Goal: Task Accomplishment & Management: Use online tool/utility

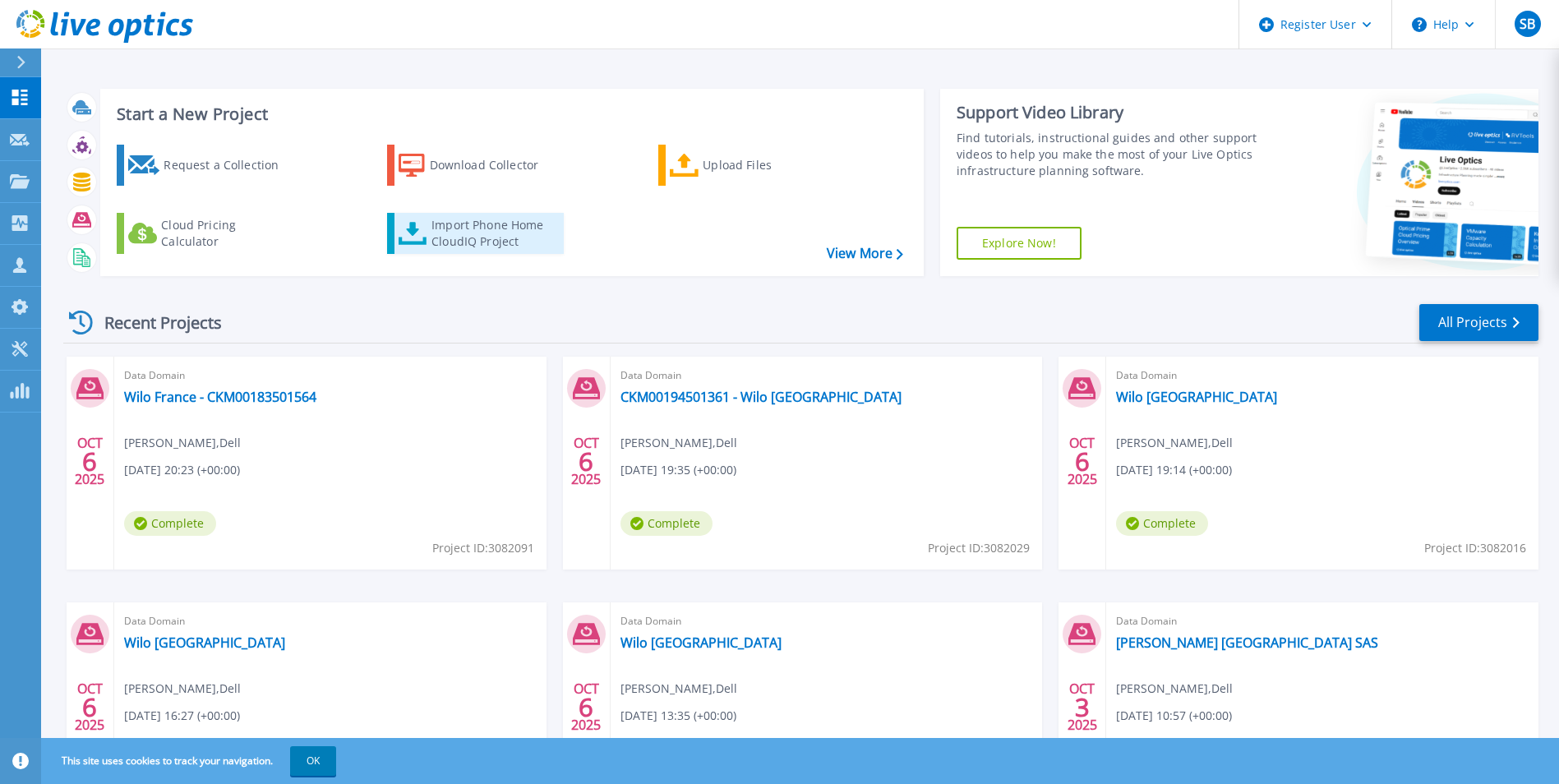
click at [467, 235] on div "Import Phone Home CloudIQ Project" at bounding box center [496, 232] width 128 height 32
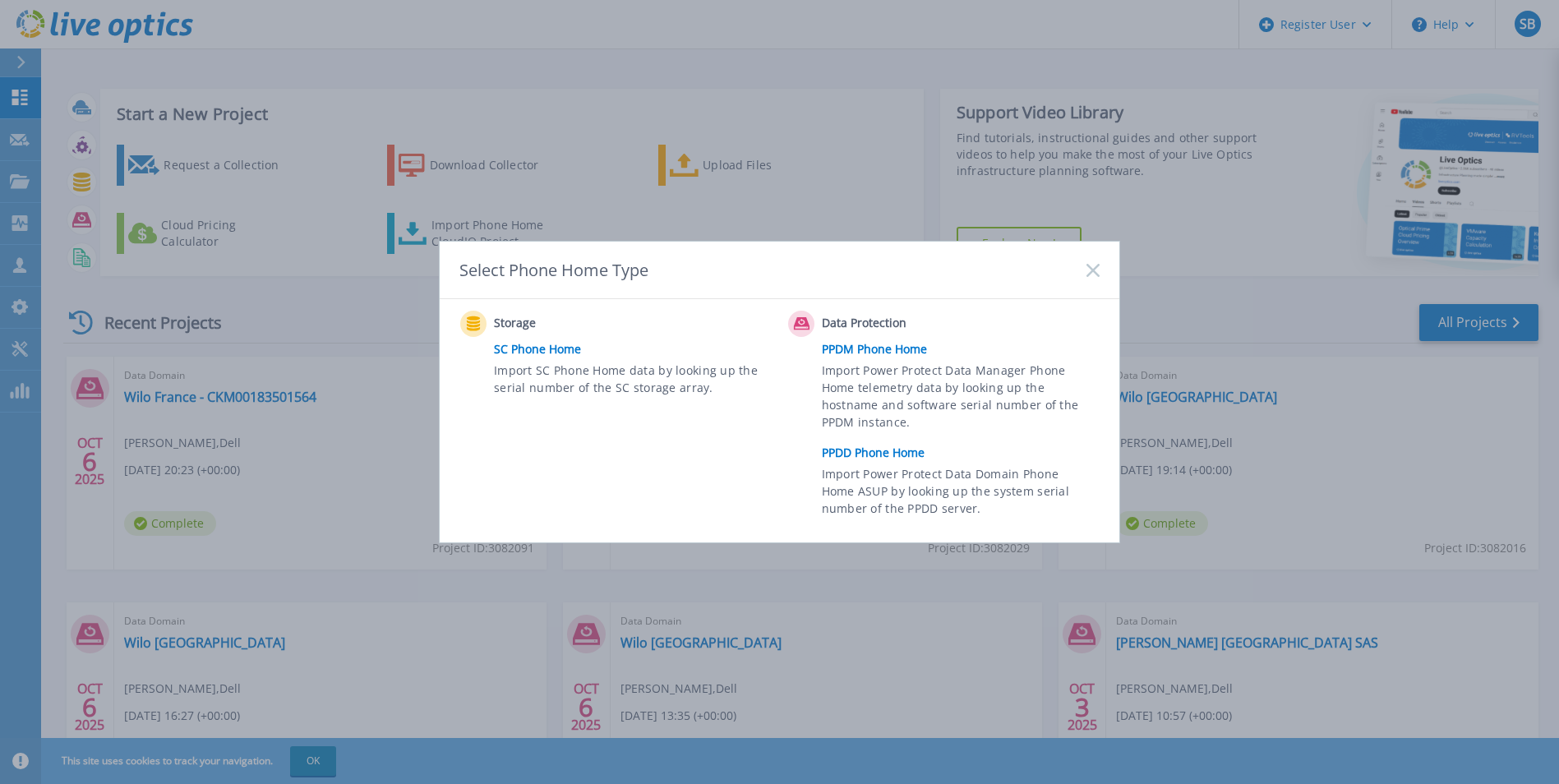
click at [890, 455] on link "PPDD Phone Home" at bounding box center [964, 453] width 286 height 25
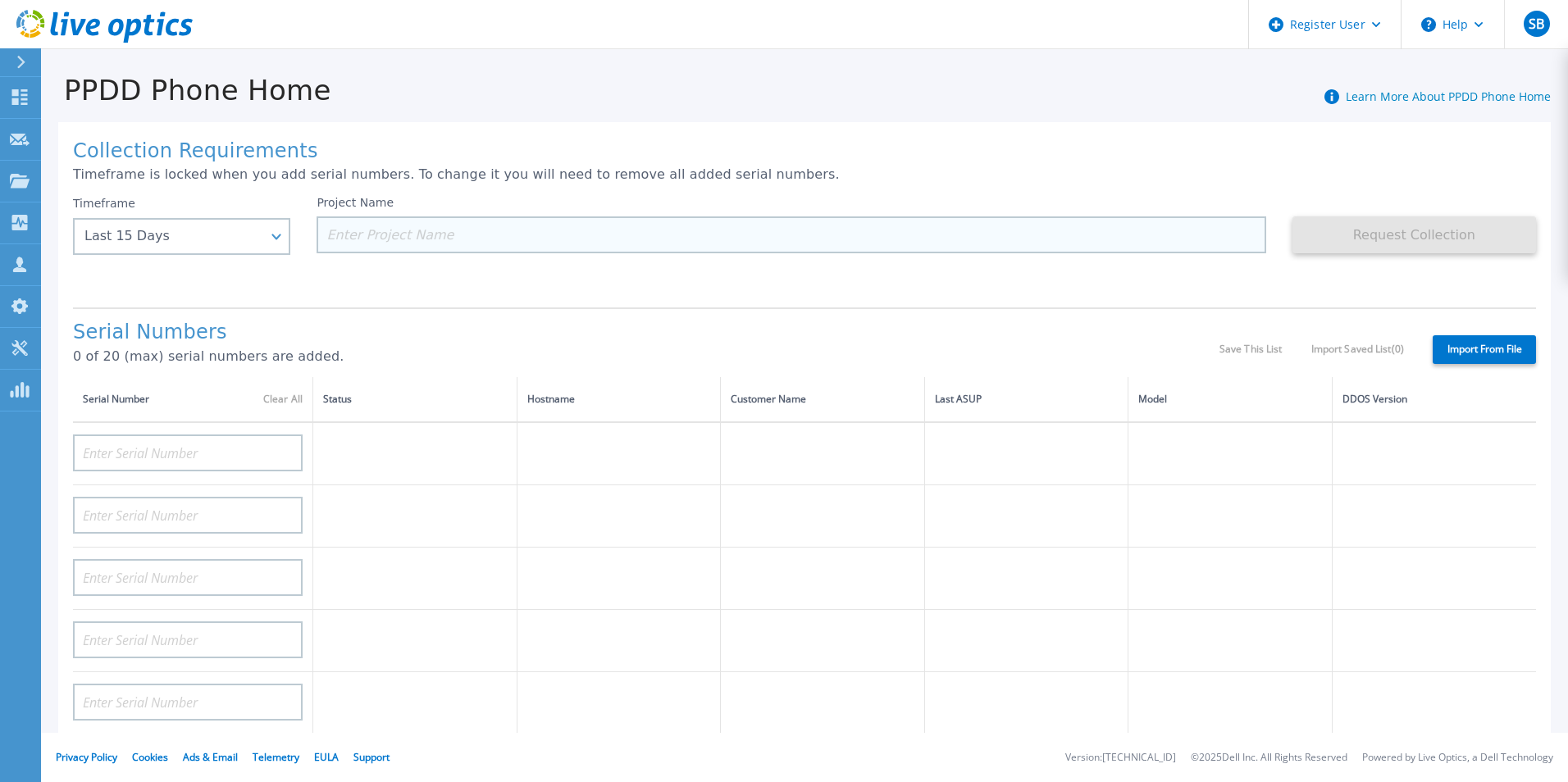
click at [661, 223] on input at bounding box center [791, 234] width 949 height 37
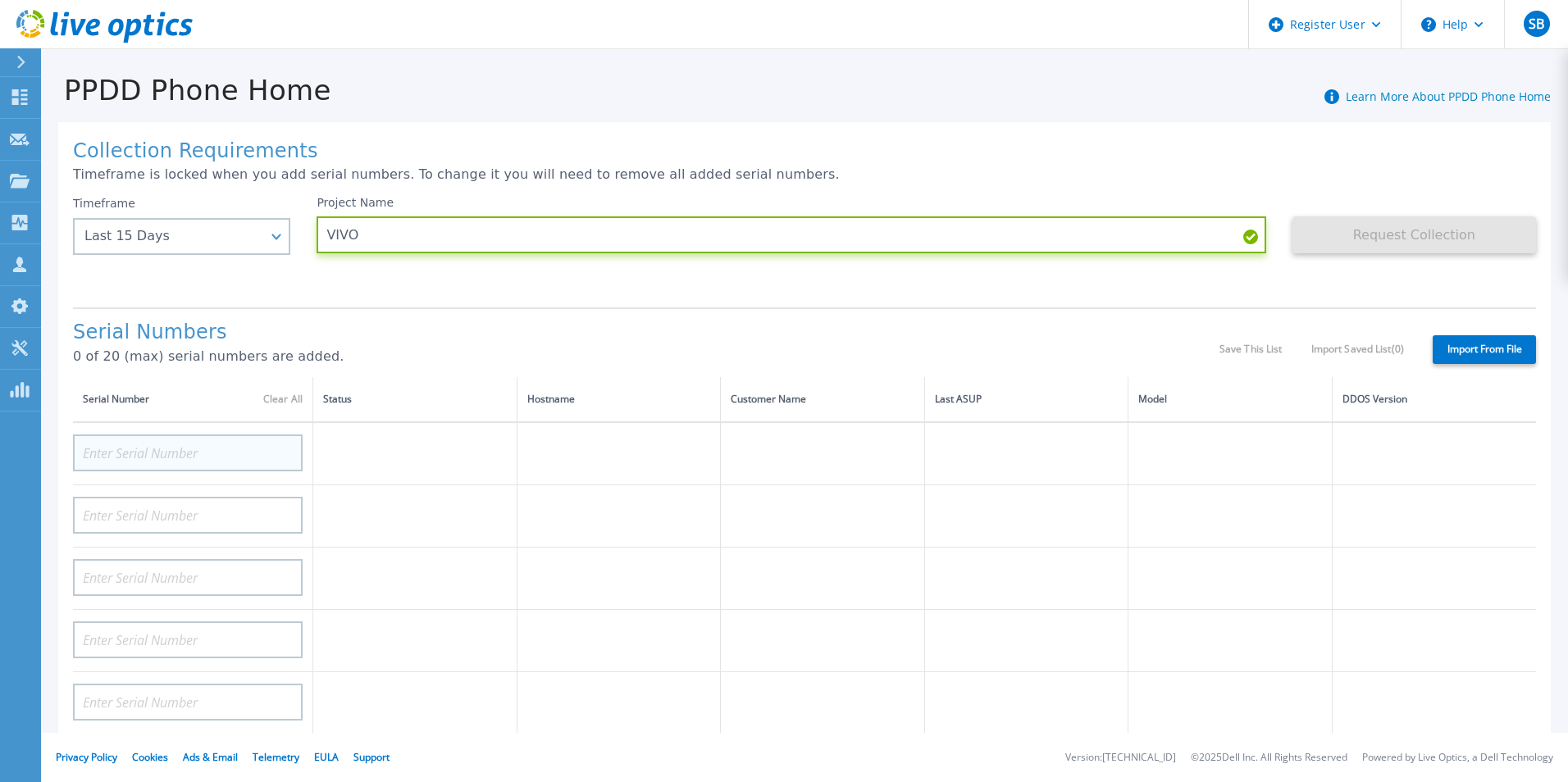
type input "VIVO"
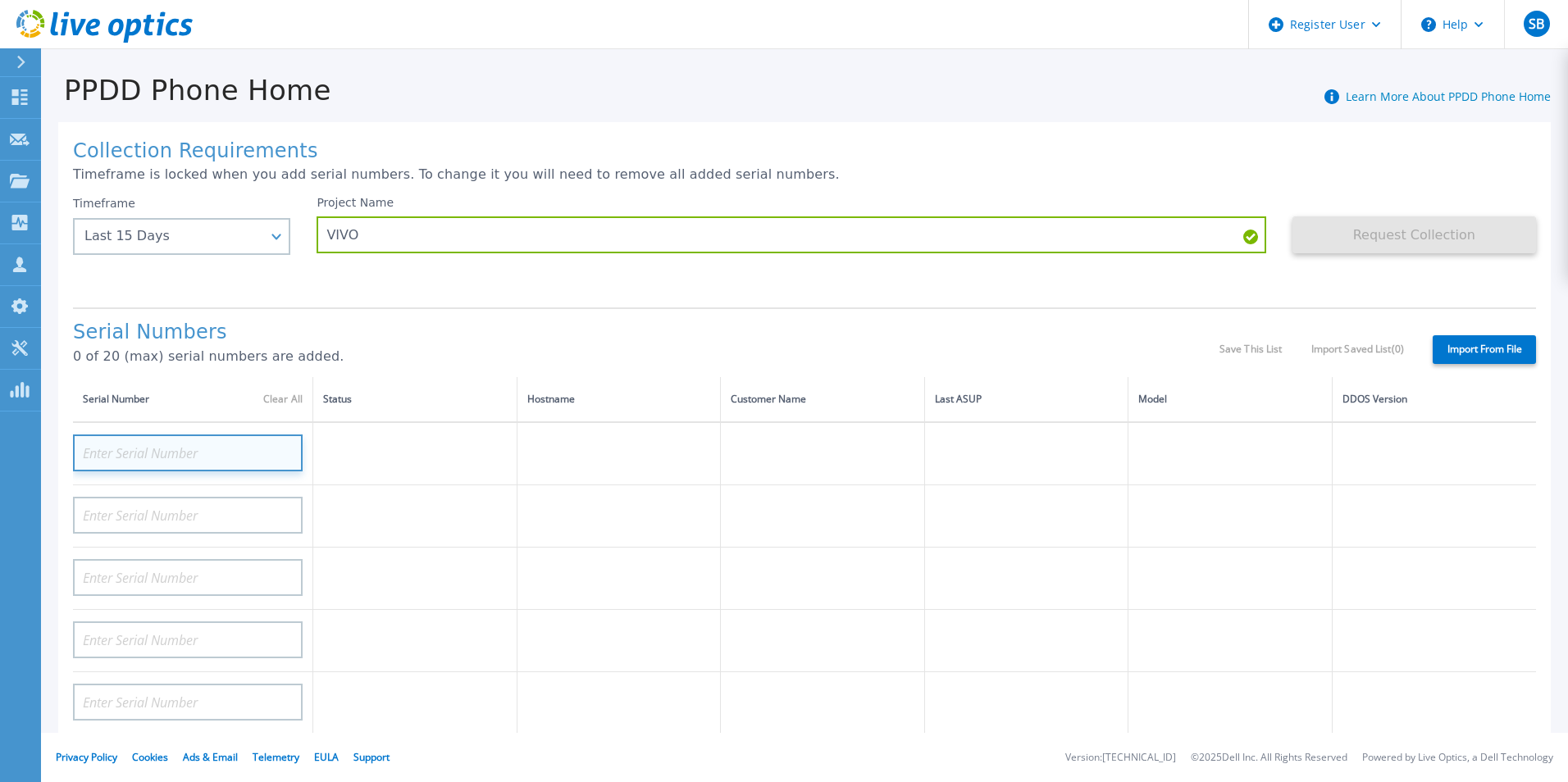
click at [213, 451] on input at bounding box center [188, 453] width 229 height 37
paste input "CKM00173801057"
type input "CKM00173801057"
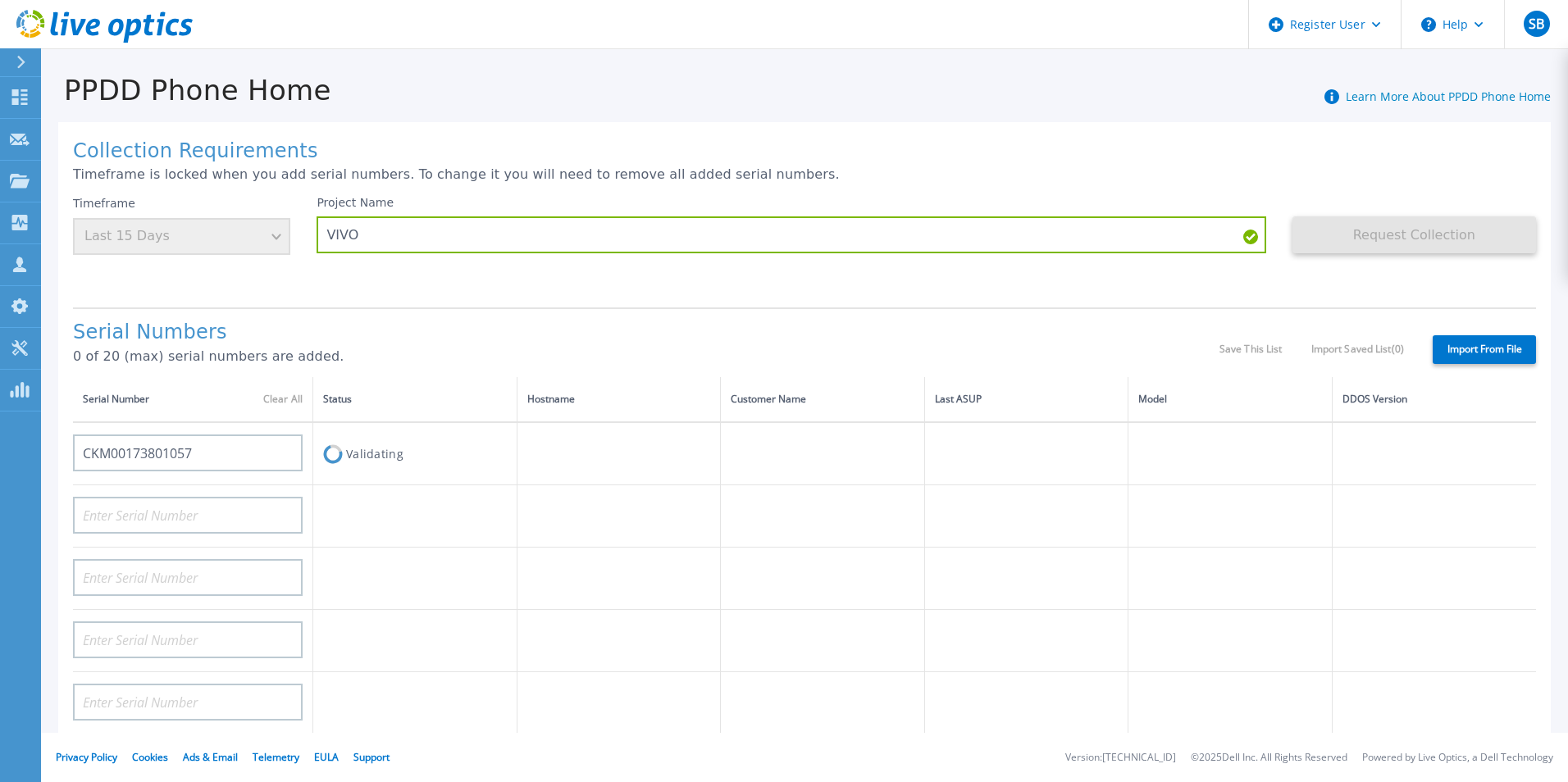
click at [436, 322] on h1 "Serial Numbers" at bounding box center [646, 333] width 1146 height 23
click at [153, 450] on input "CKM00173801057" at bounding box center [188, 453] width 229 height 37
drag, startPoint x: 153, startPoint y: 450, endPoint x: 241, endPoint y: 443, distance: 88.3
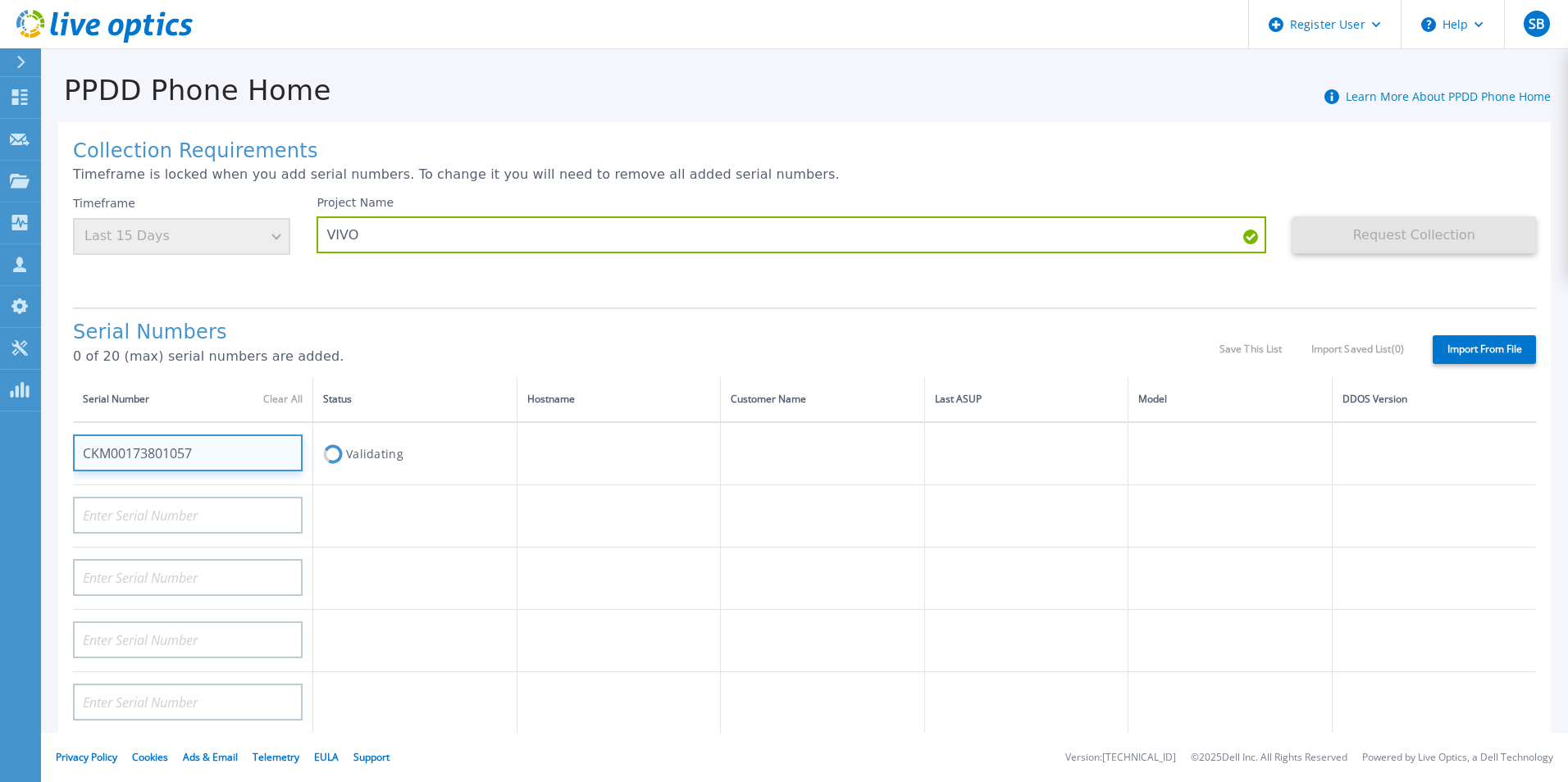
click at [241, 443] on input "CKM00173801057" at bounding box center [188, 453] width 229 height 37
click at [211, 460] on input "CKM00173801057" at bounding box center [188, 453] width 229 height 37
click at [210, 460] on input "CKM00173801057" at bounding box center [188, 453] width 229 height 37
drag, startPoint x: 210, startPoint y: 460, endPoint x: 517, endPoint y: 269, distance: 361.6
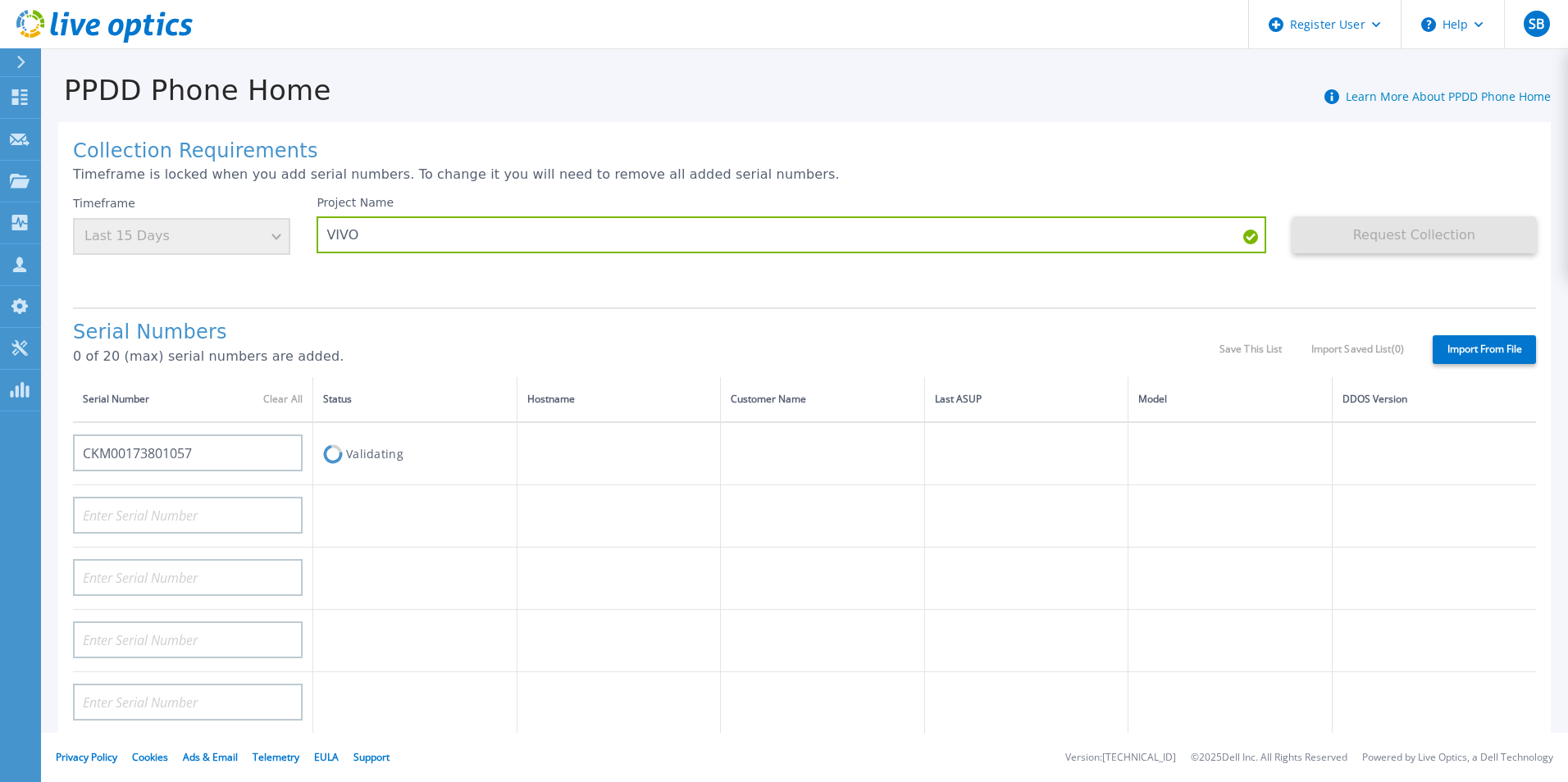
click at [517, 269] on div "Project Name VIVO" at bounding box center [804, 245] width 975 height 98
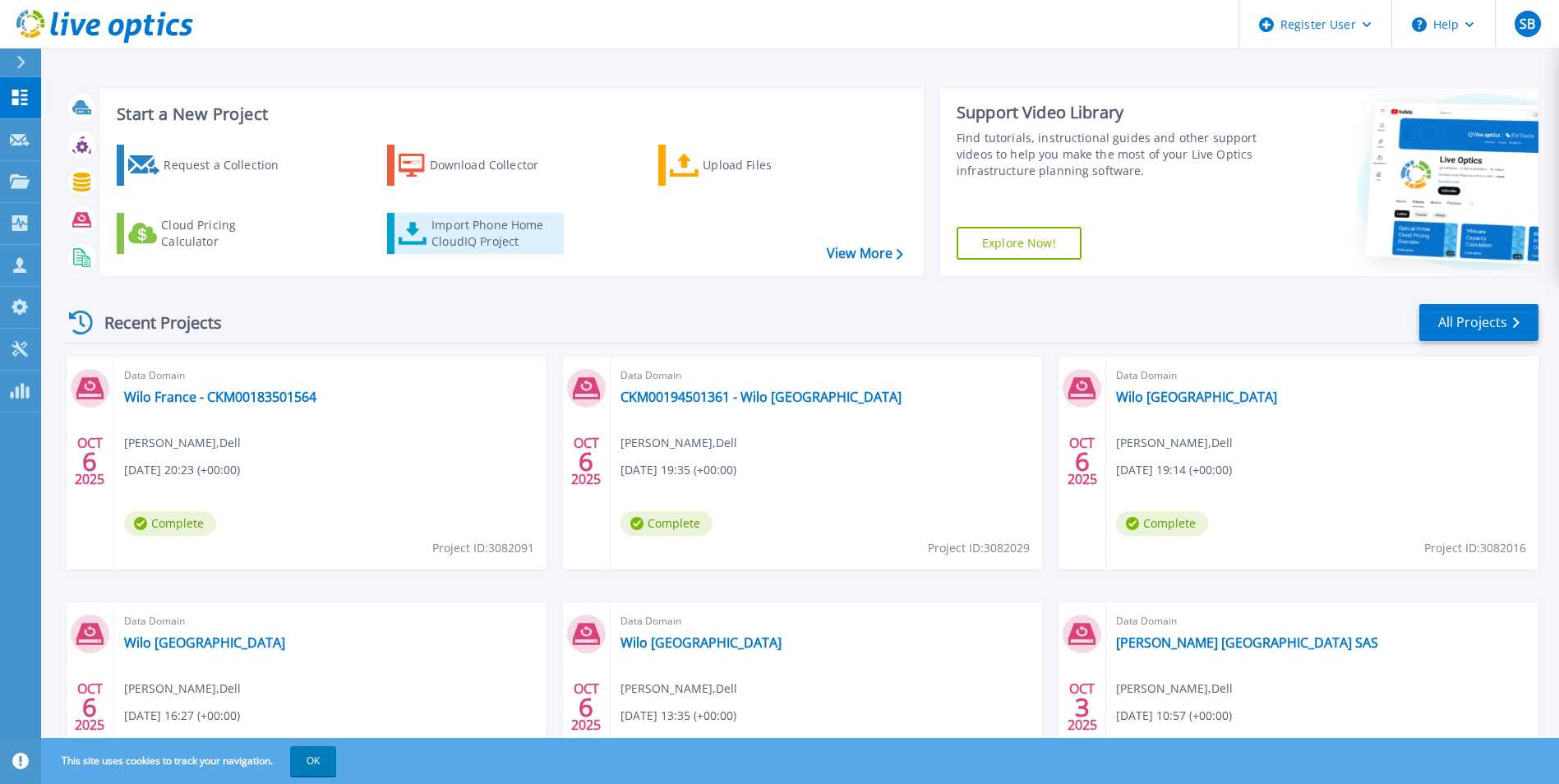
click at [494, 222] on div "Import Phone Home CloudIQ Project" at bounding box center [496, 232] width 128 height 32
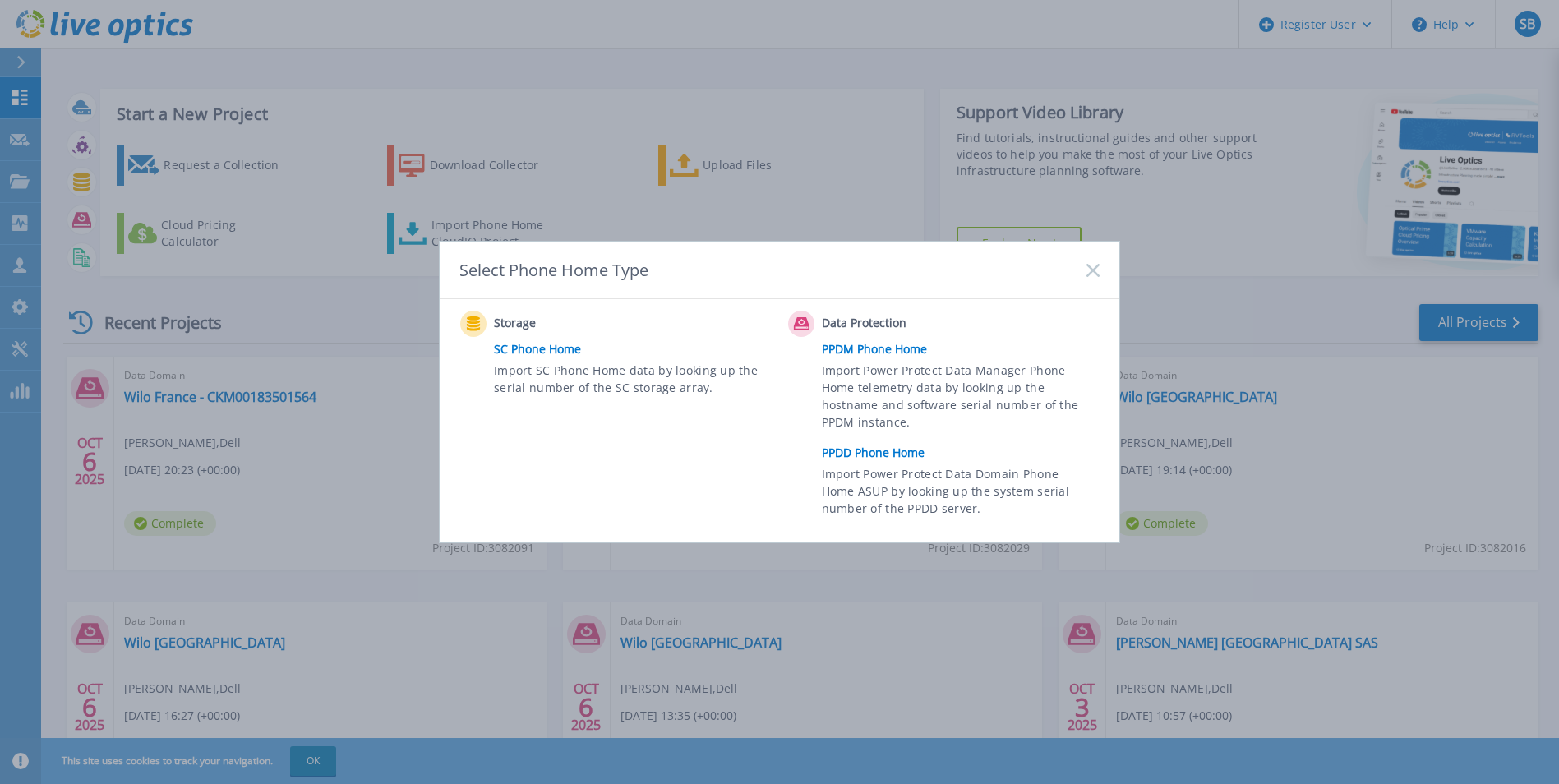
click at [872, 450] on link "PPDD Phone Home" at bounding box center [964, 453] width 286 height 25
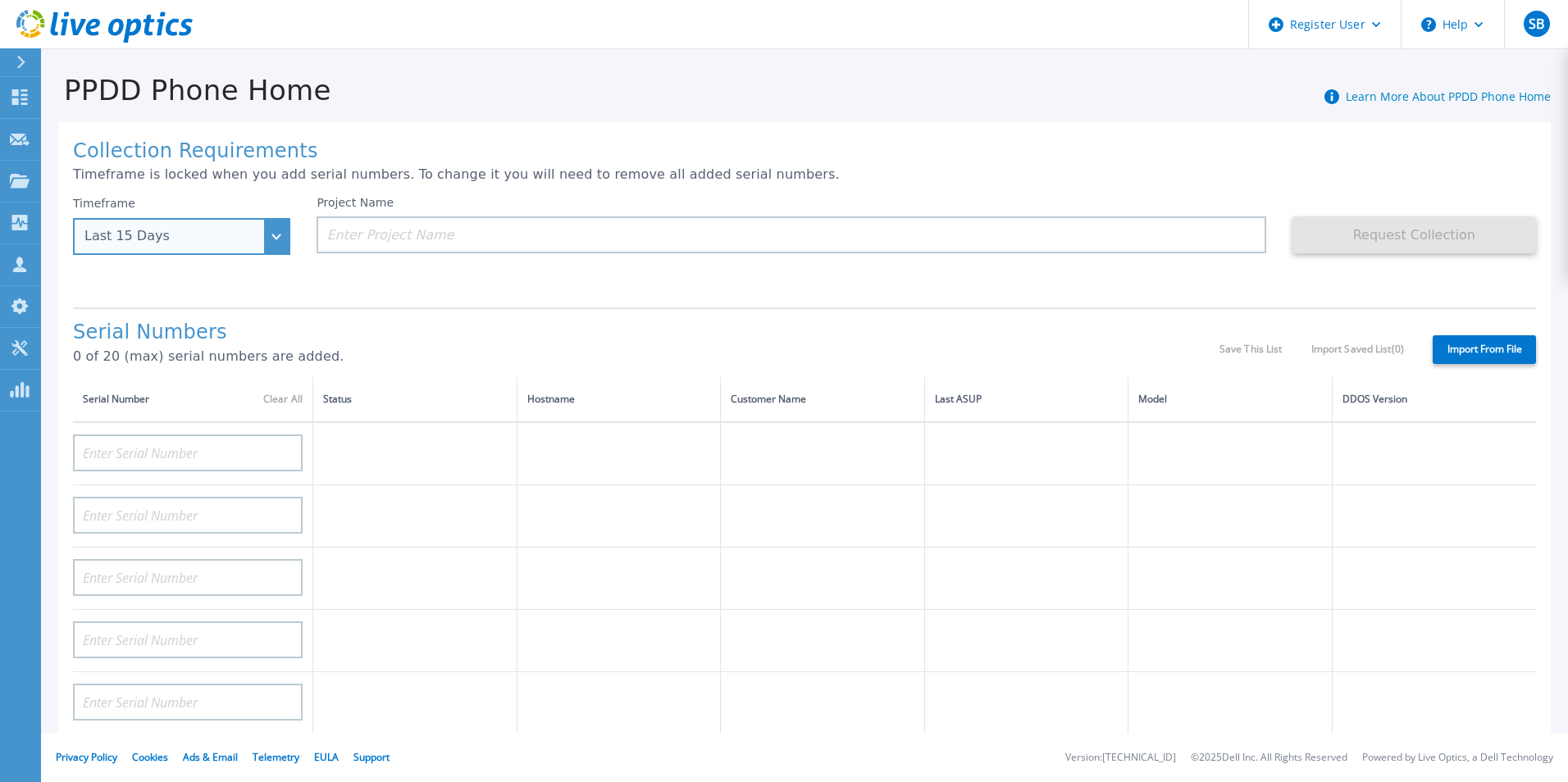
click at [266, 241] on div "Last 15 Days" at bounding box center [181, 236] width 217 height 37
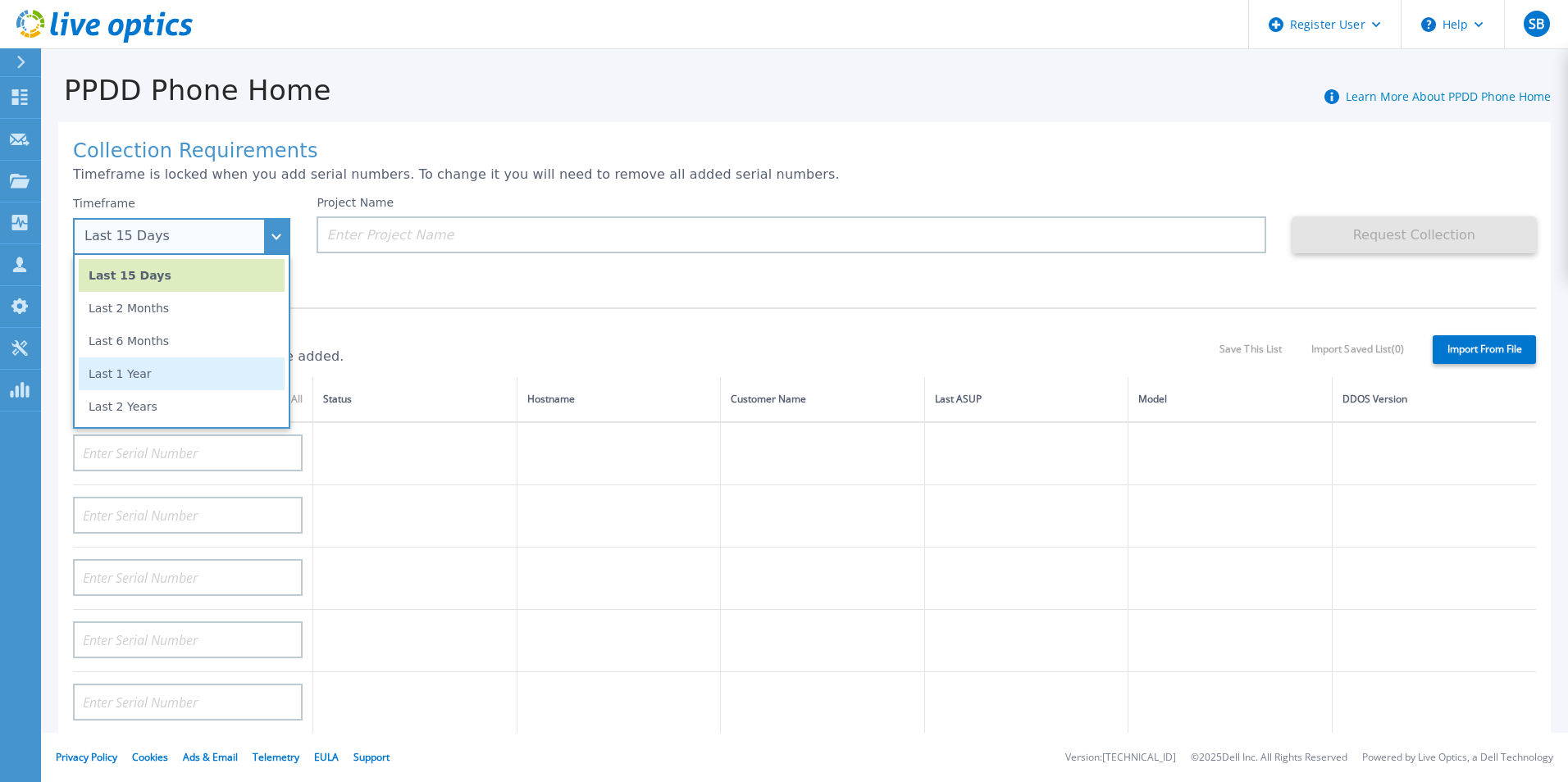
click at [200, 370] on li "Last 1 Year" at bounding box center [182, 373] width 206 height 32
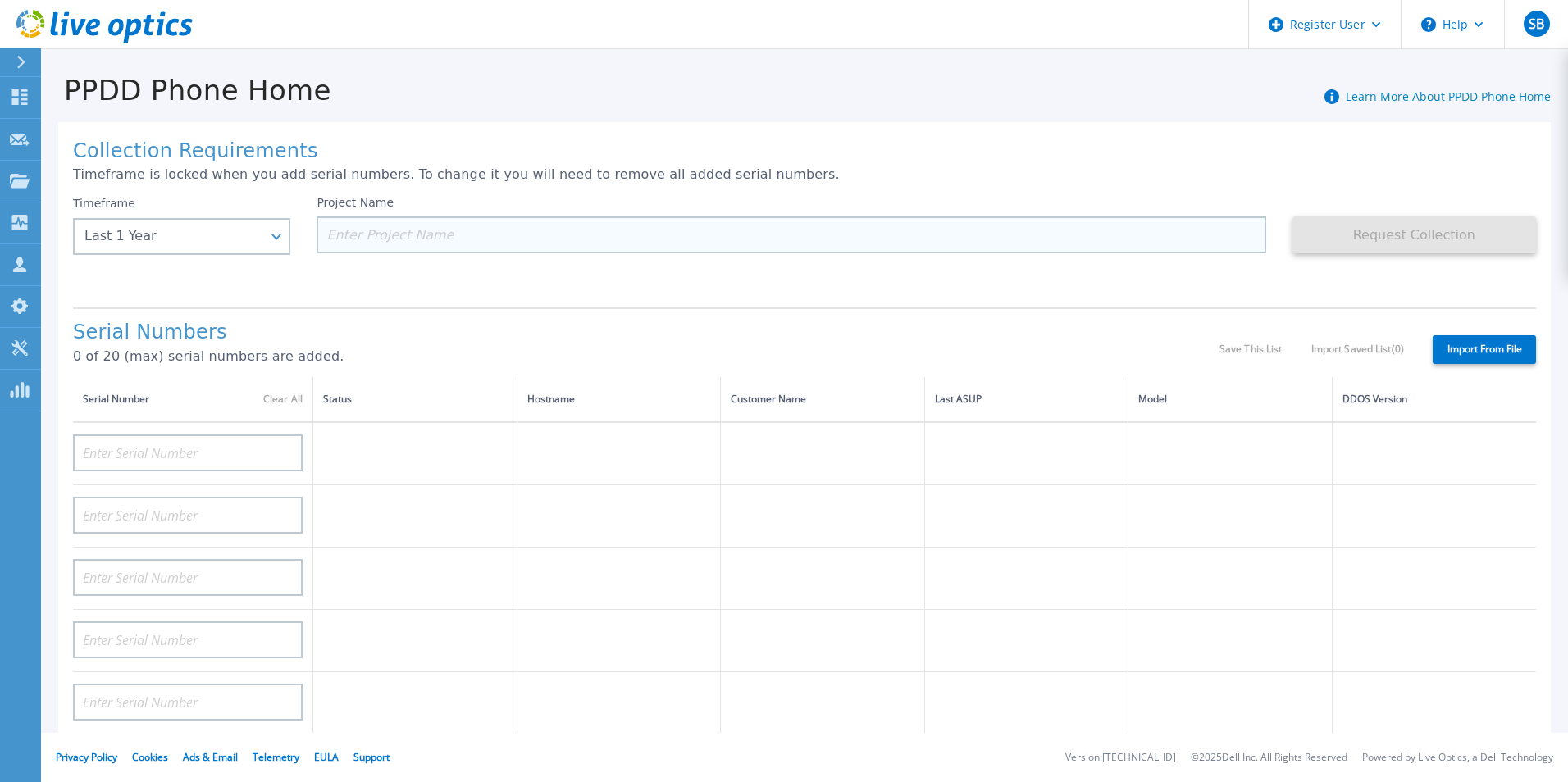
click at [500, 238] on input at bounding box center [791, 234] width 949 height 37
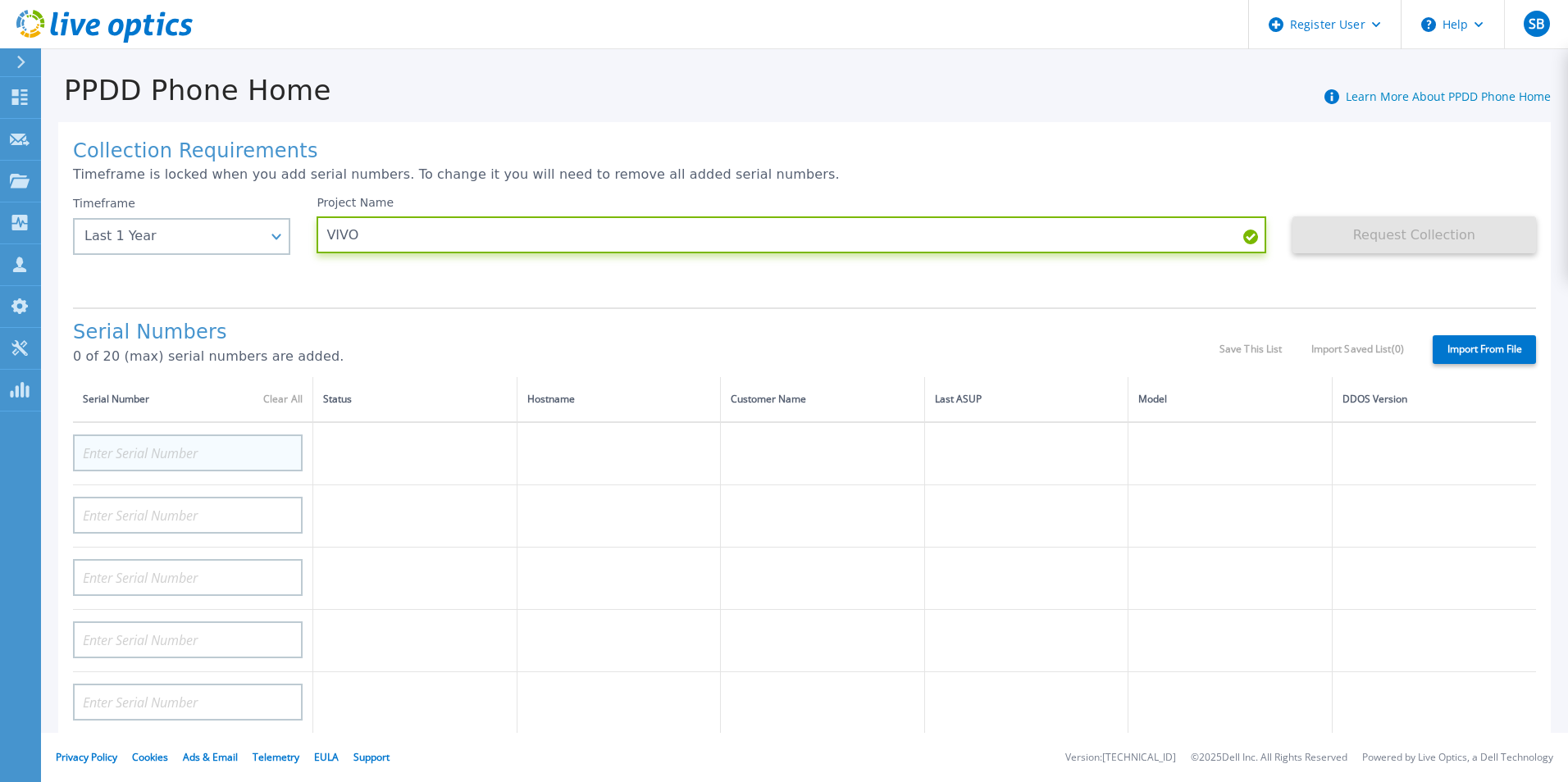
type input "VIVO"
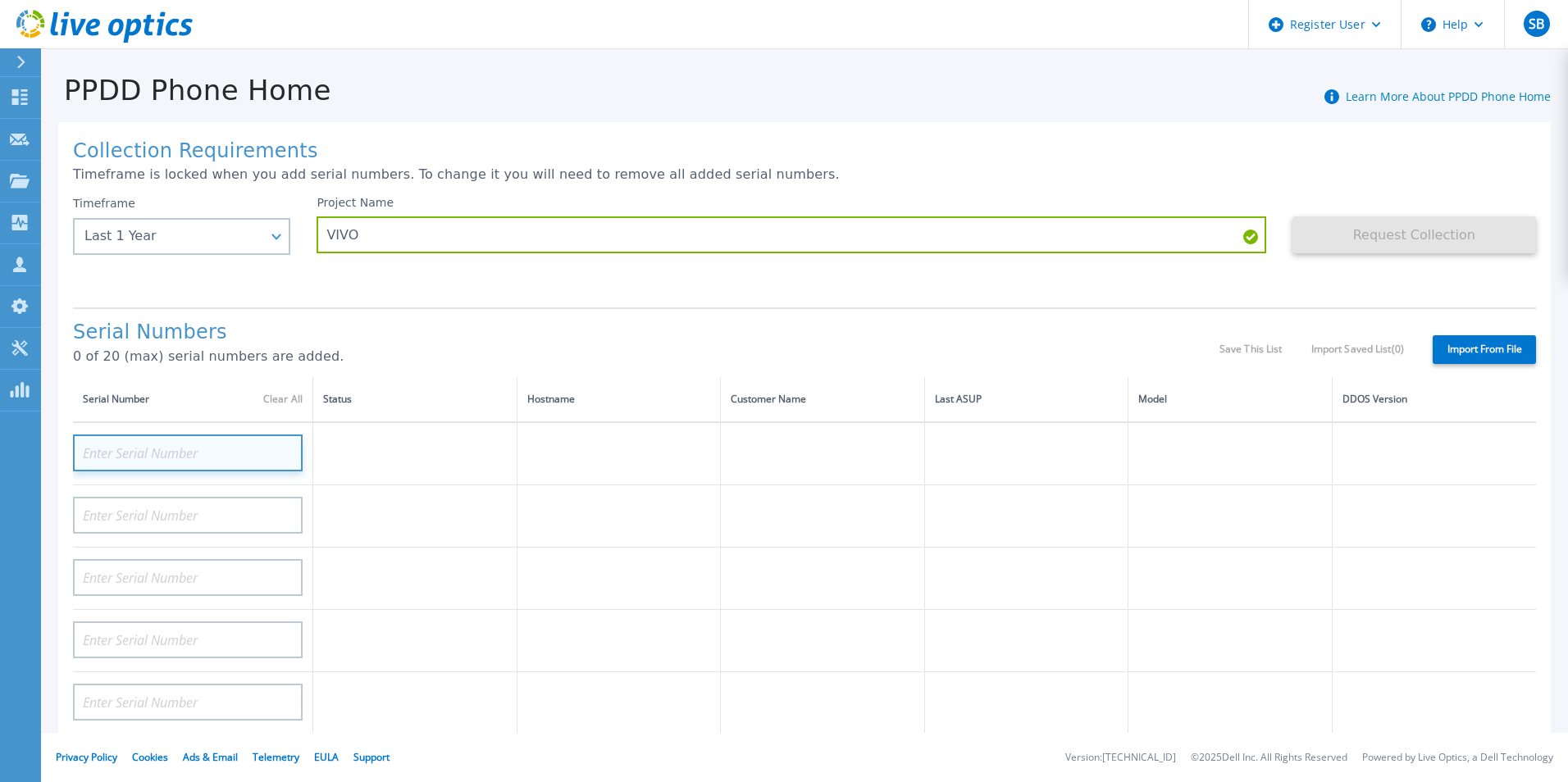
click at [196, 458] on input at bounding box center [188, 453] width 229 height 37
paste input "CKM00173801057"
type input "CKM00173801057"
click at [466, 346] on div "Serial Numbers 0 of 20 (max) serial numbers are added." at bounding box center [646, 349] width 1146 height 56
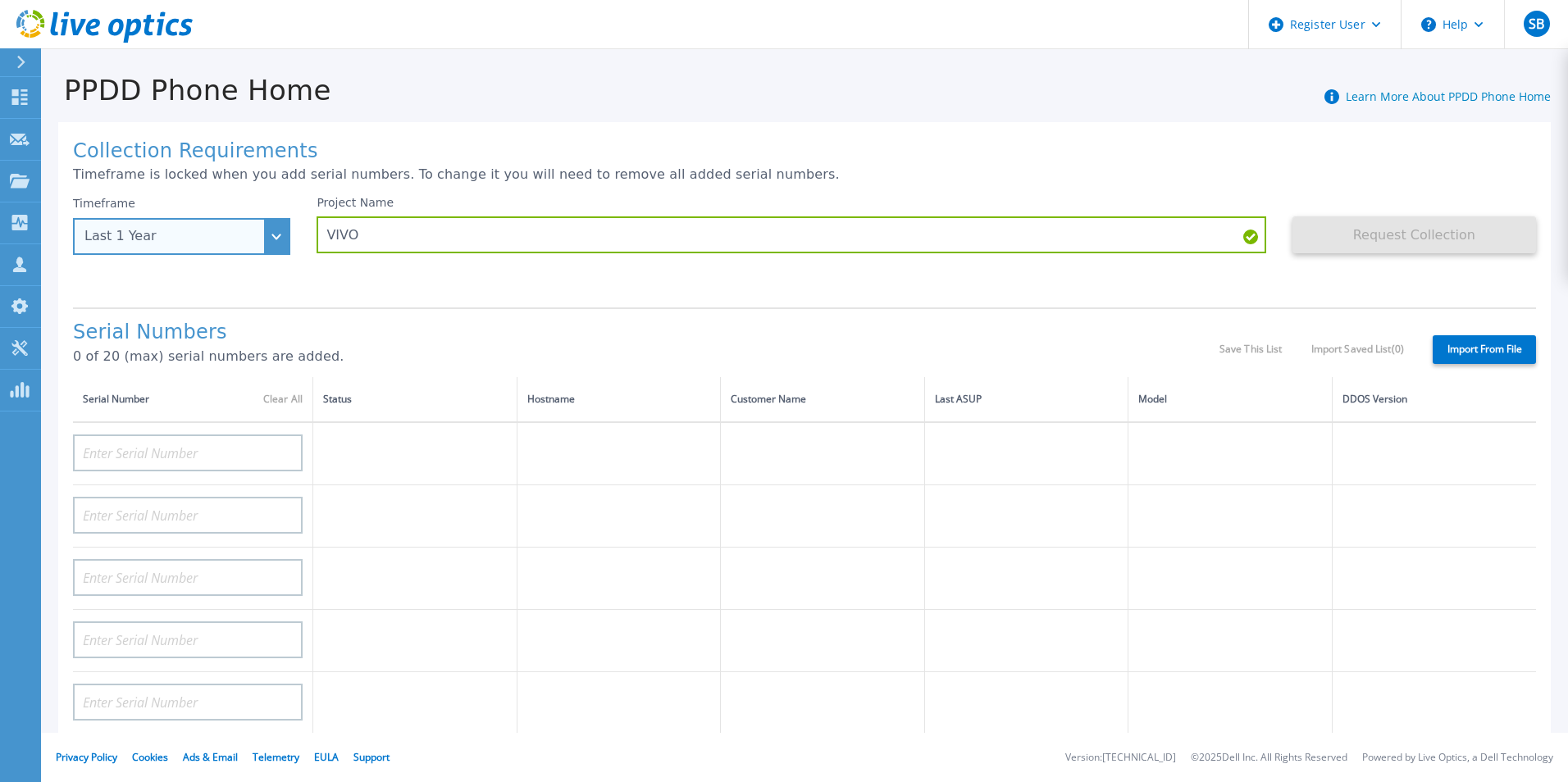
click at [260, 237] on div "Last 1 Year" at bounding box center [181, 236] width 217 height 37
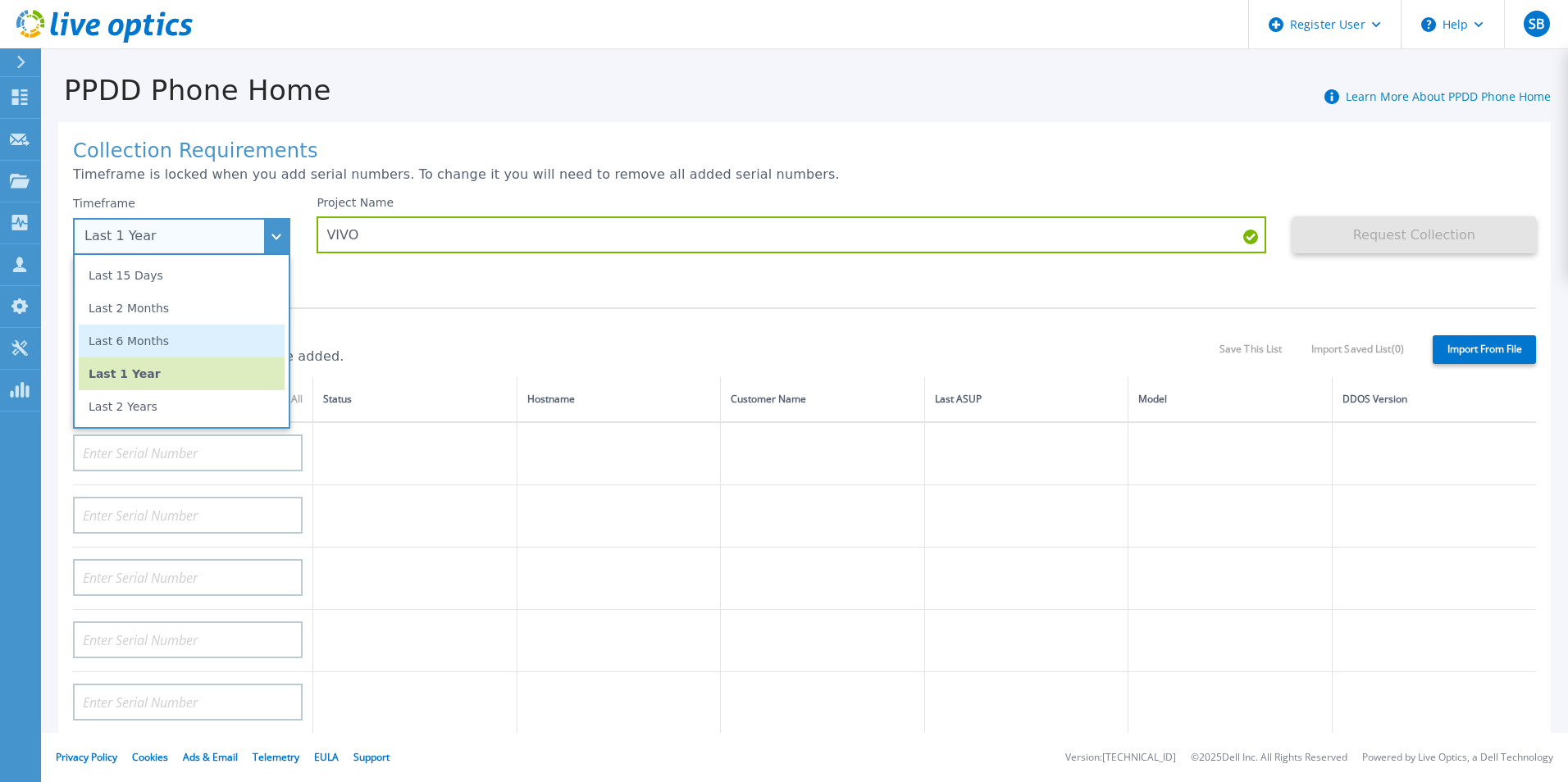
click at [193, 342] on li "Last 6 Months" at bounding box center [182, 341] width 206 height 32
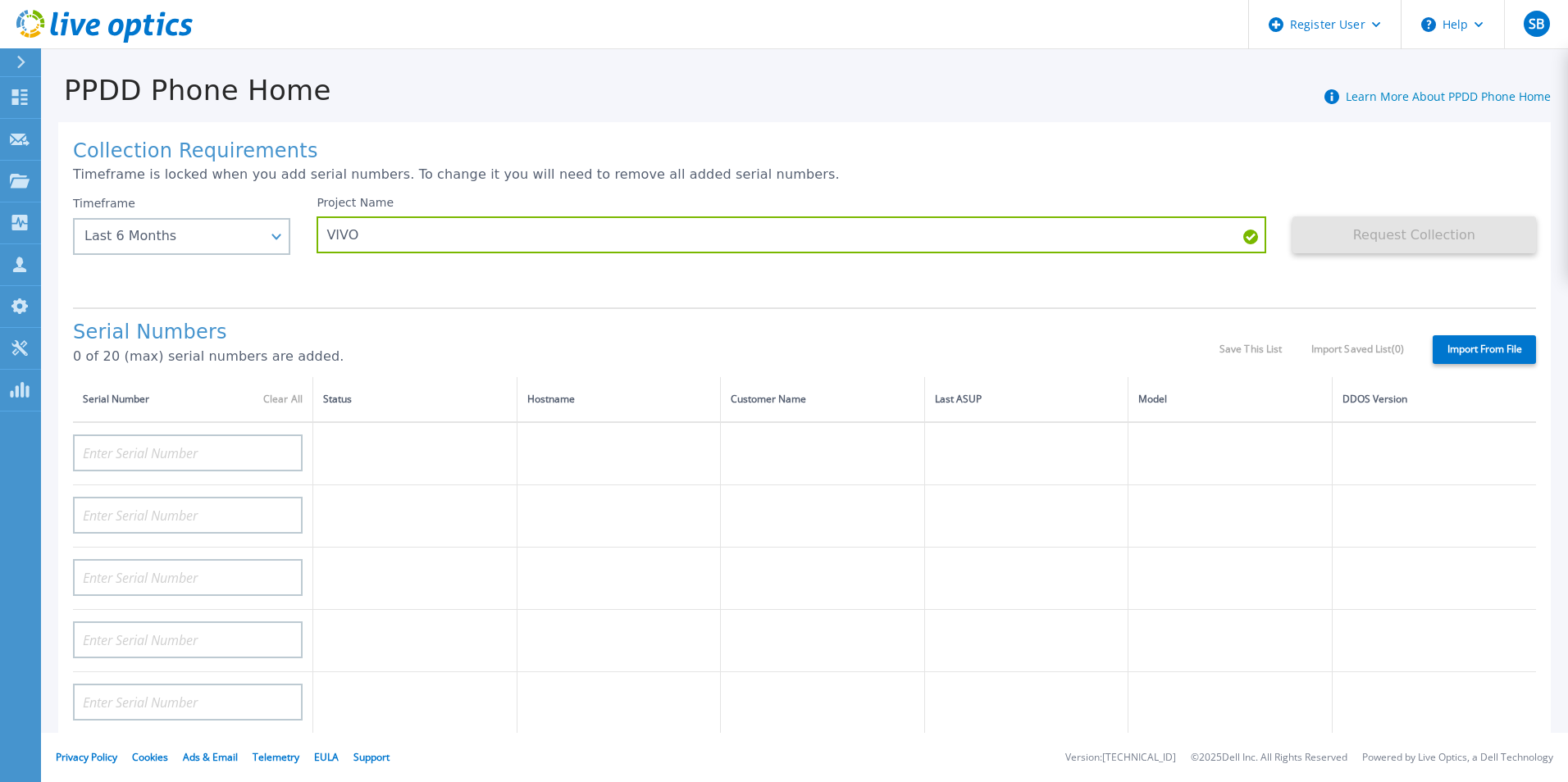
click at [432, 305] on div "Collection Requirements Timeframe is locked when you add serial numbers. To cha…" at bounding box center [804, 585] width 1492 height 927
click at [182, 449] on input at bounding box center [188, 453] width 229 height 37
paste input "CKM00173801057"
type input "CKM00173801057"
click at [466, 332] on h1 "Serial Numbers" at bounding box center [646, 333] width 1146 height 23
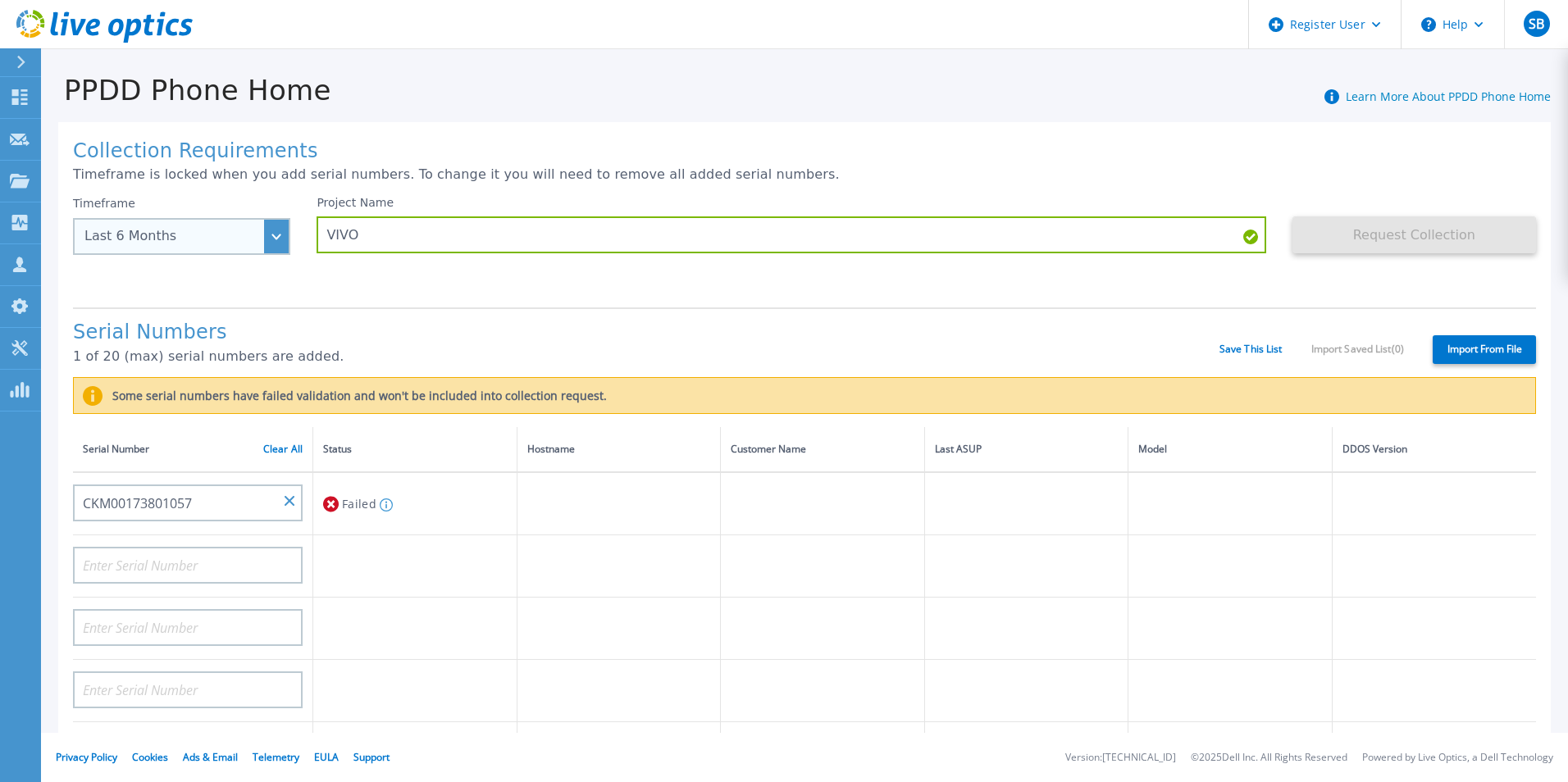
drag, startPoint x: 279, startPoint y: 212, endPoint x: 280, endPoint y: 224, distance: 12.0
click at [279, 212] on div "Timeframe Last 6 Months Last 15 Days Last 2 Months Last 6 Months Last 1 Year La…" at bounding box center [181, 225] width 217 height 59
click at [283, 242] on div "Last 6 Months" at bounding box center [181, 236] width 217 height 37
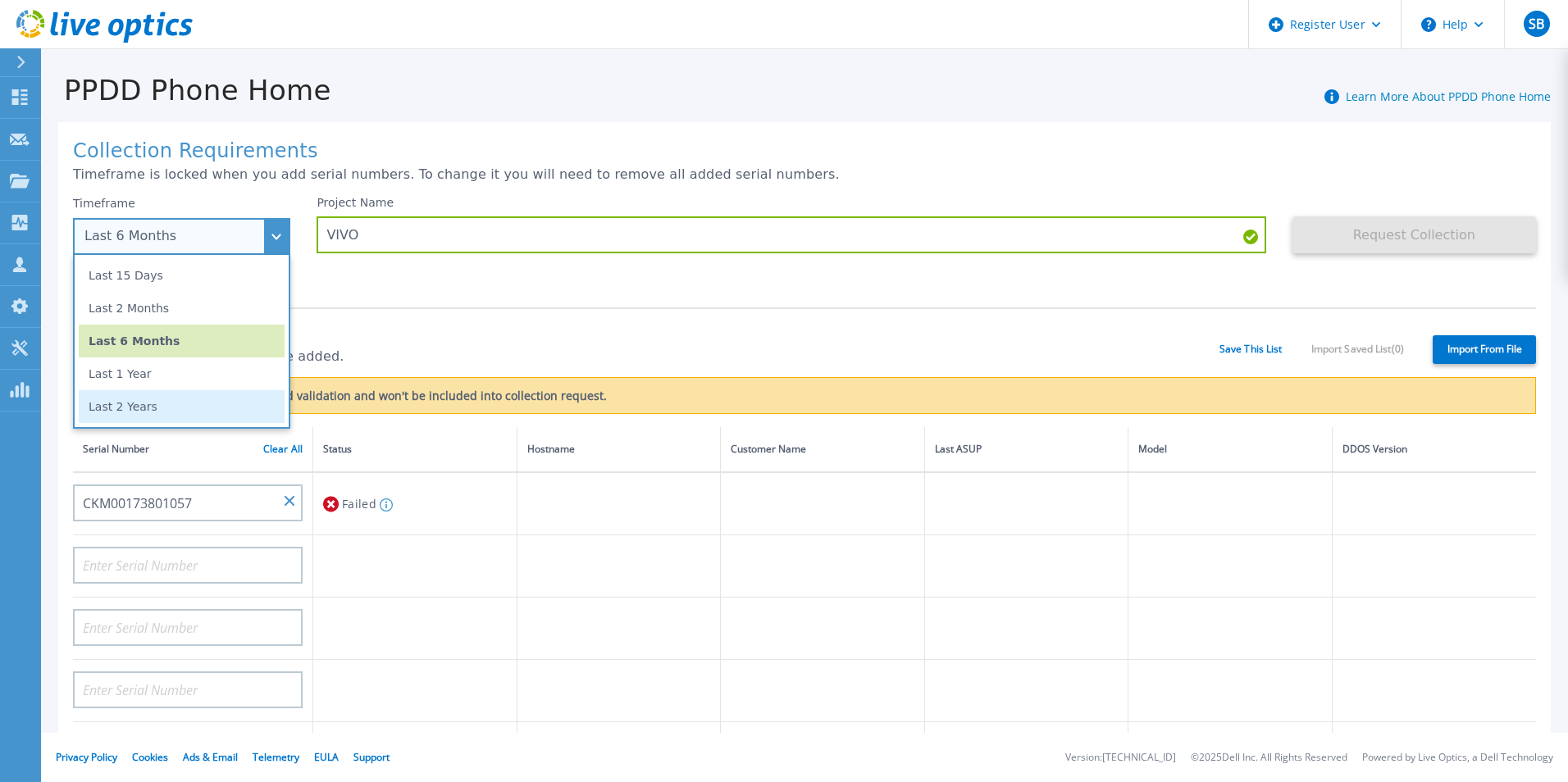
click at [199, 406] on li "Last 2 Years" at bounding box center [182, 406] width 206 height 32
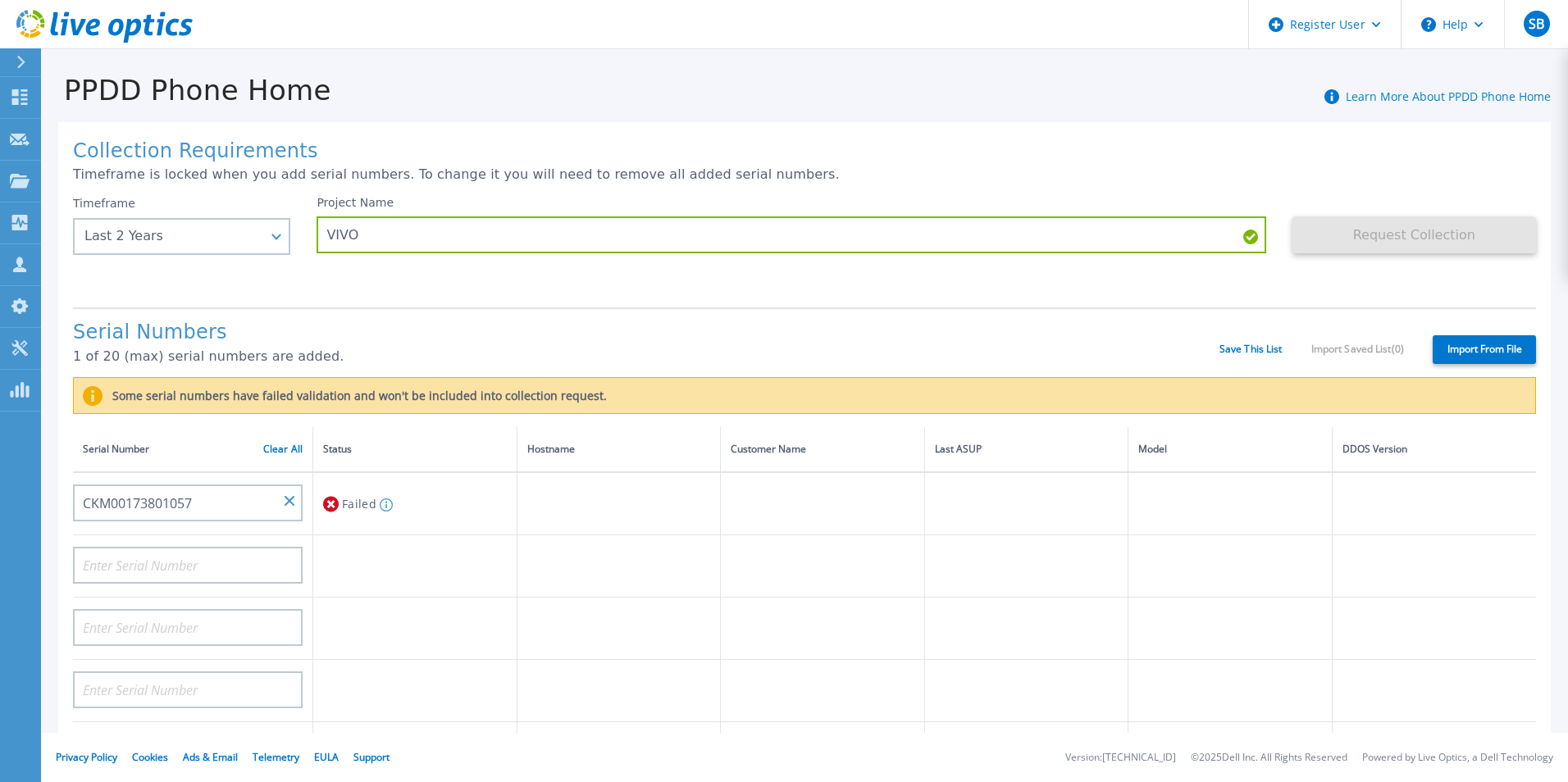
click at [559, 324] on h1 "Serial Numbers" at bounding box center [646, 333] width 1146 height 23
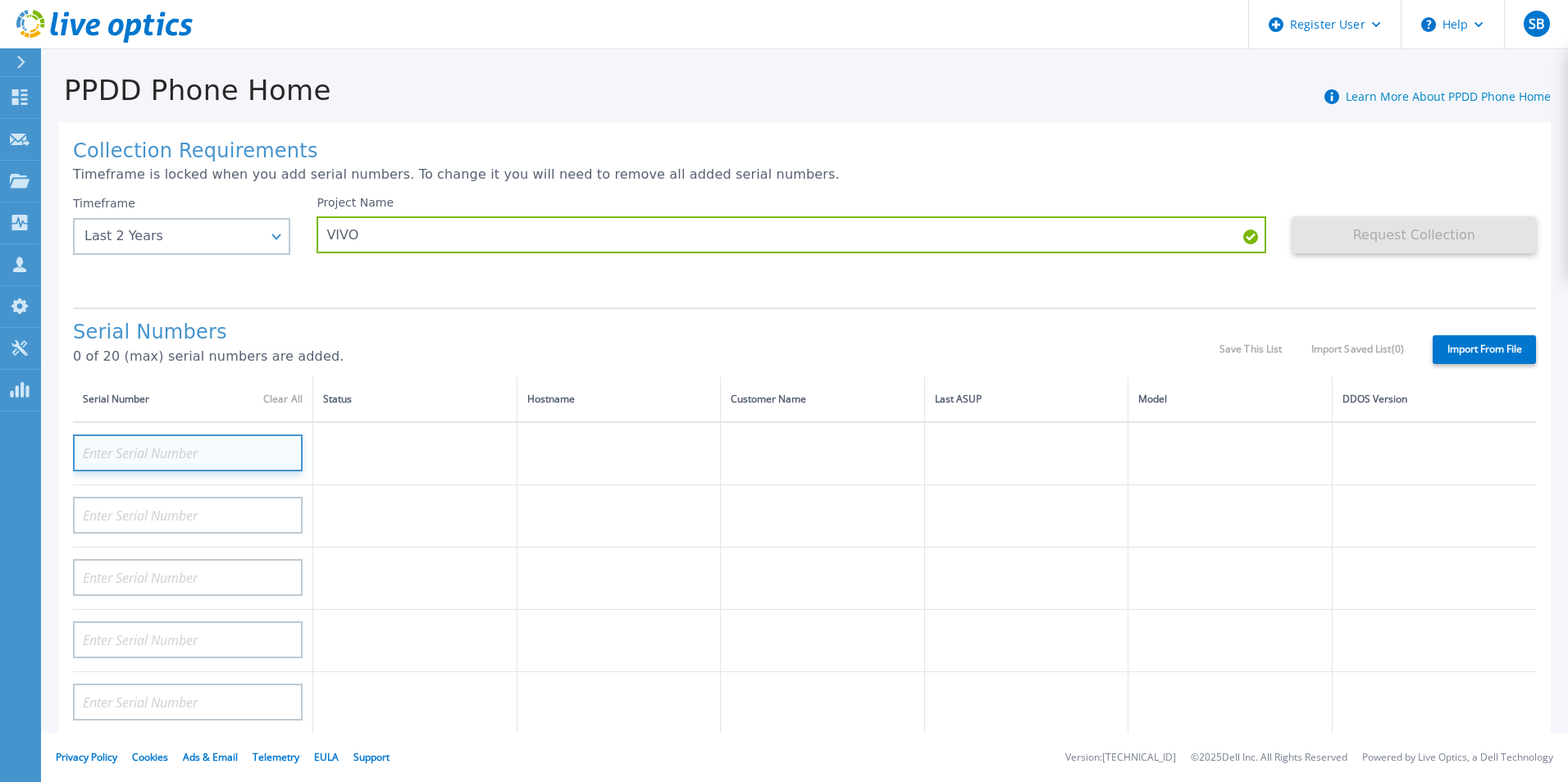
click at [170, 457] on input at bounding box center [188, 453] width 229 height 37
paste input "Hey Enrique, H"
type input "Hey Enrique, H"
click at [280, 445] on input "Hey Enrique, H" at bounding box center [188, 453] width 229 height 37
click at [224, 441] on input at bounding box center [188, 453] width 229 height 37
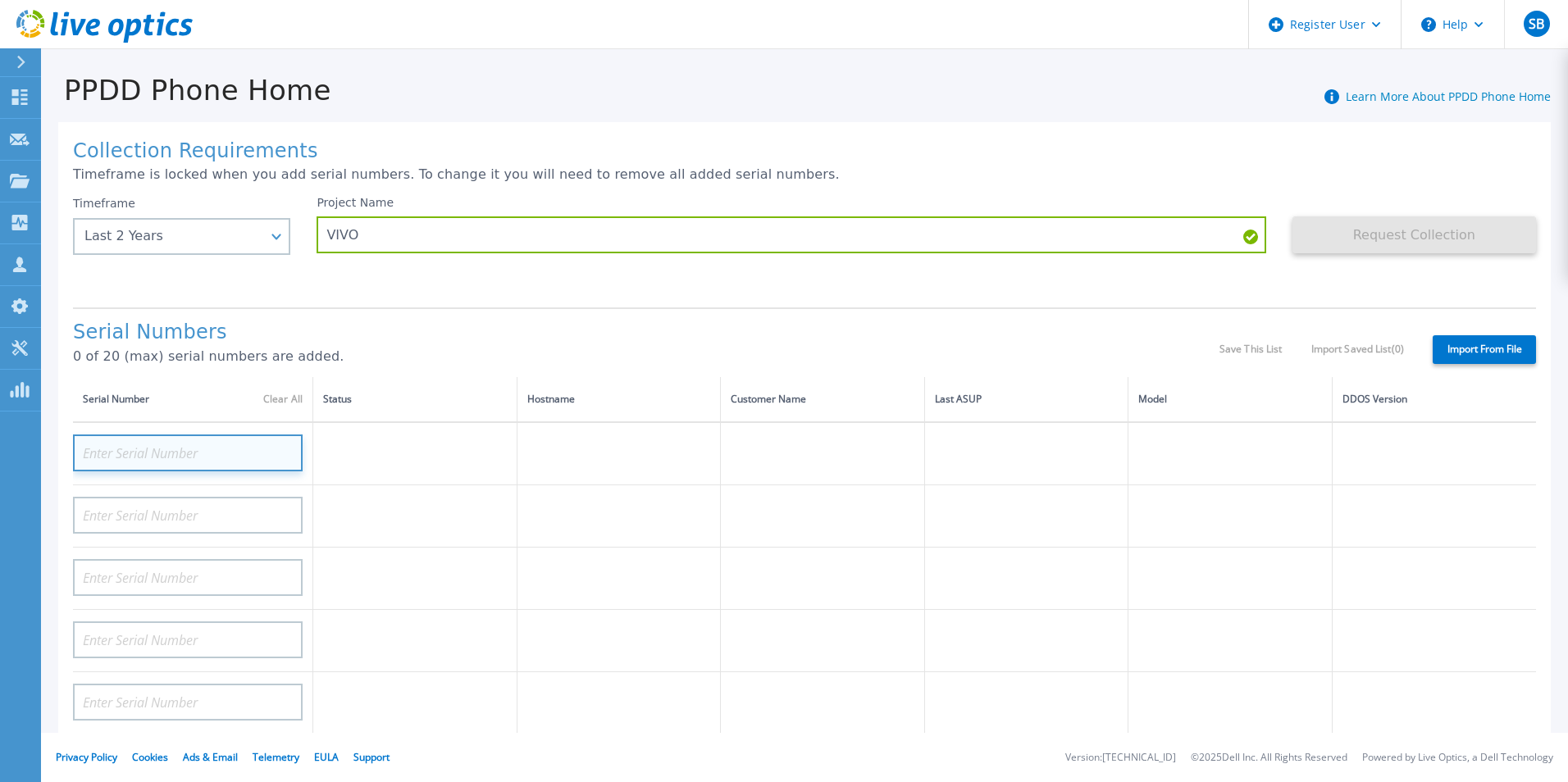
paste input "CKM00173801057"
type input "CKM00173801057"
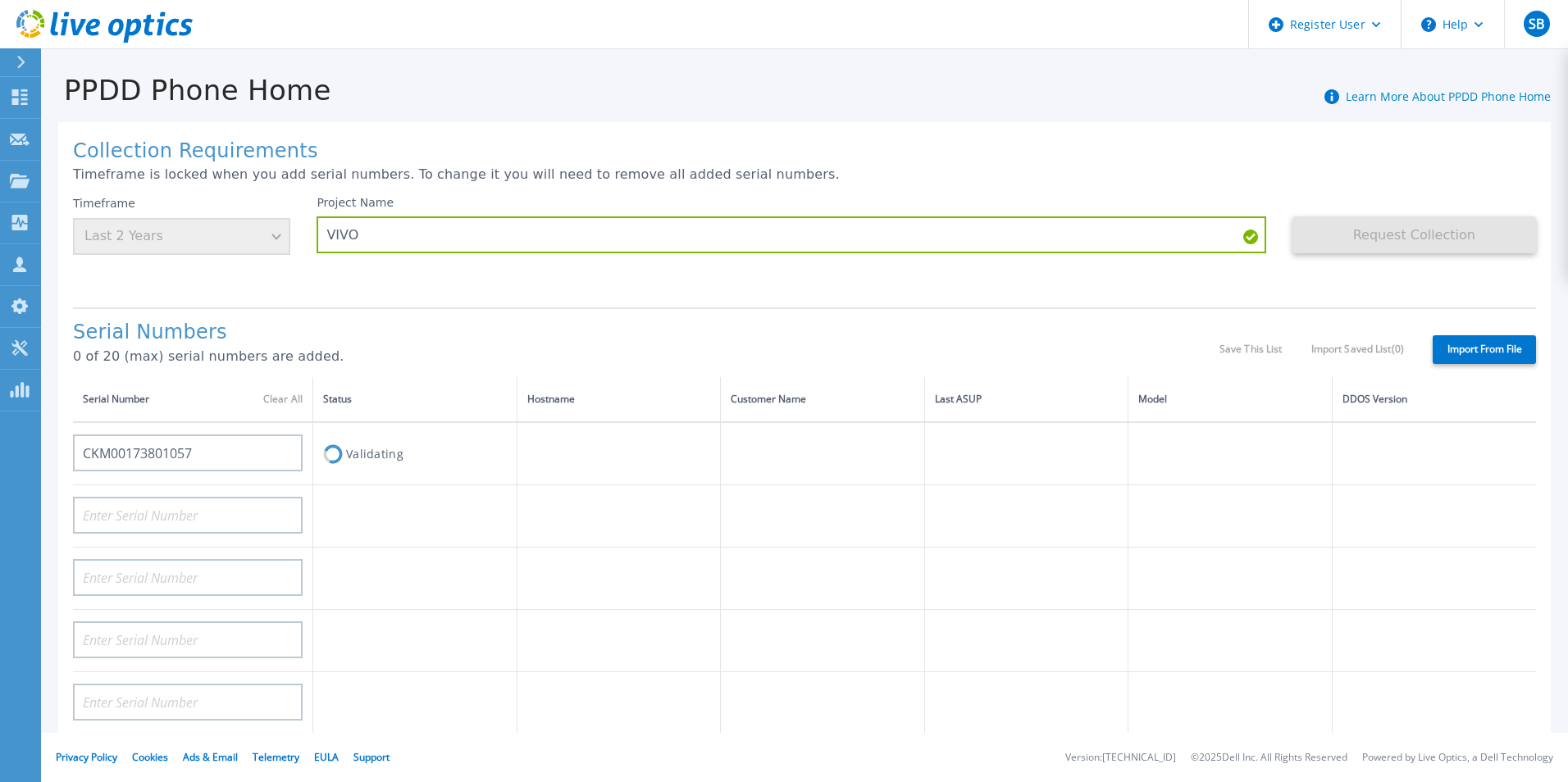
click at [461, 336] on h1 "Serial Numbers" at bounding box center [646, 333] width 1146 height 23
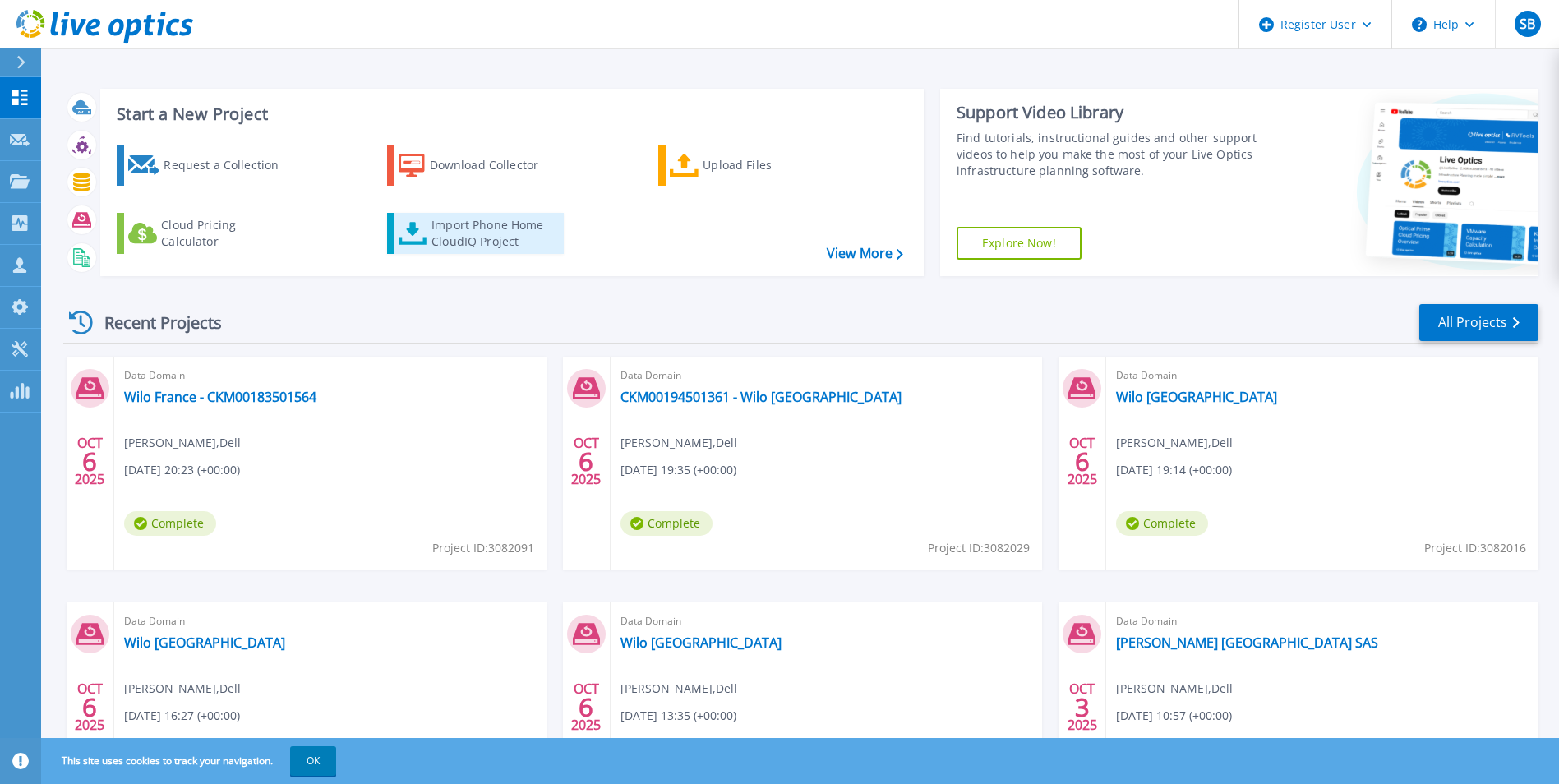
click at [452, 242] on div "Import Phone Home CloudIQ Project" at bounding box center [496, 232] width 128 height 32
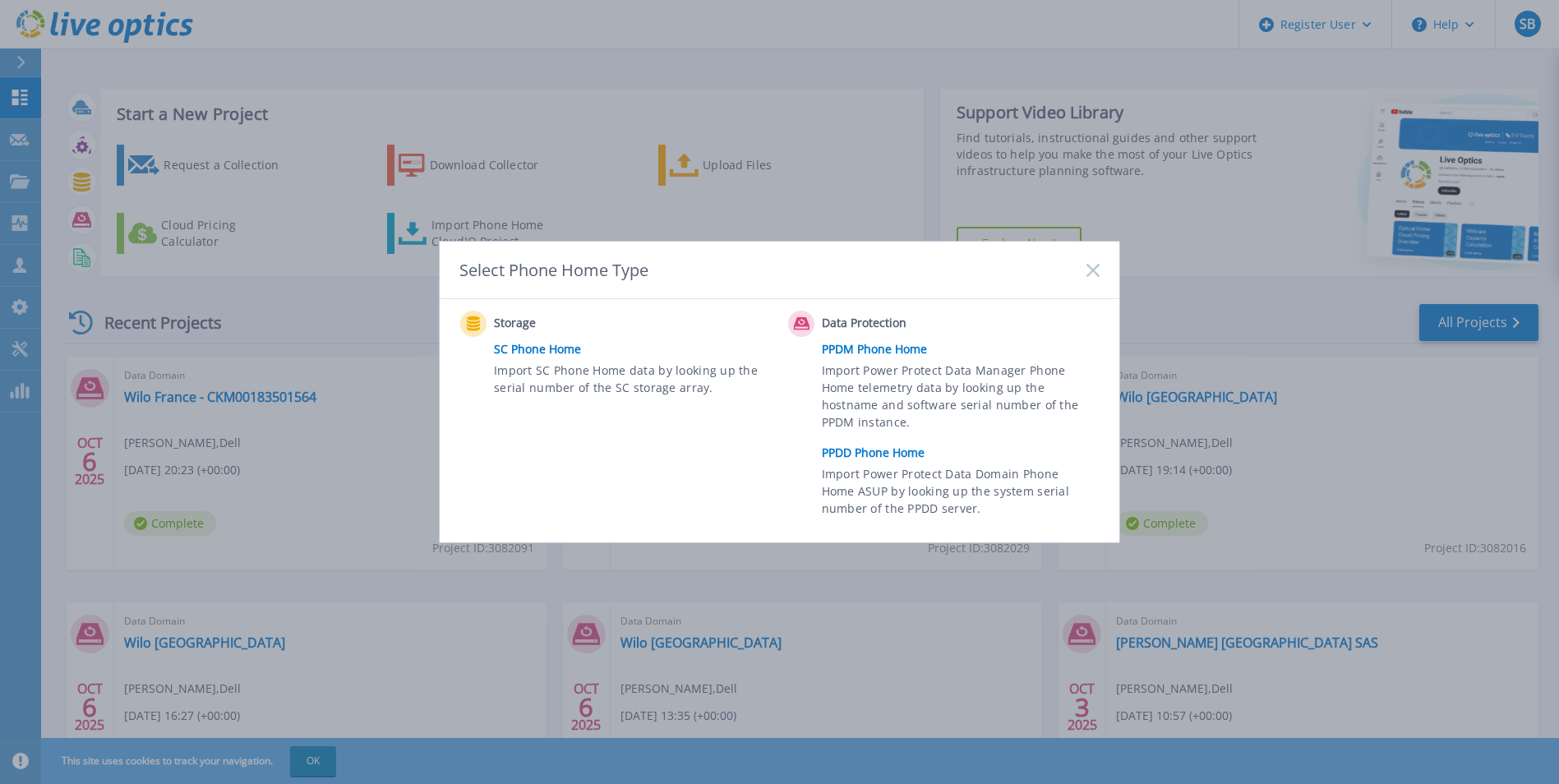
click at [867, 447] on link "PPDD Phone Home" at bounding box center [964, 453] width 286 height 25
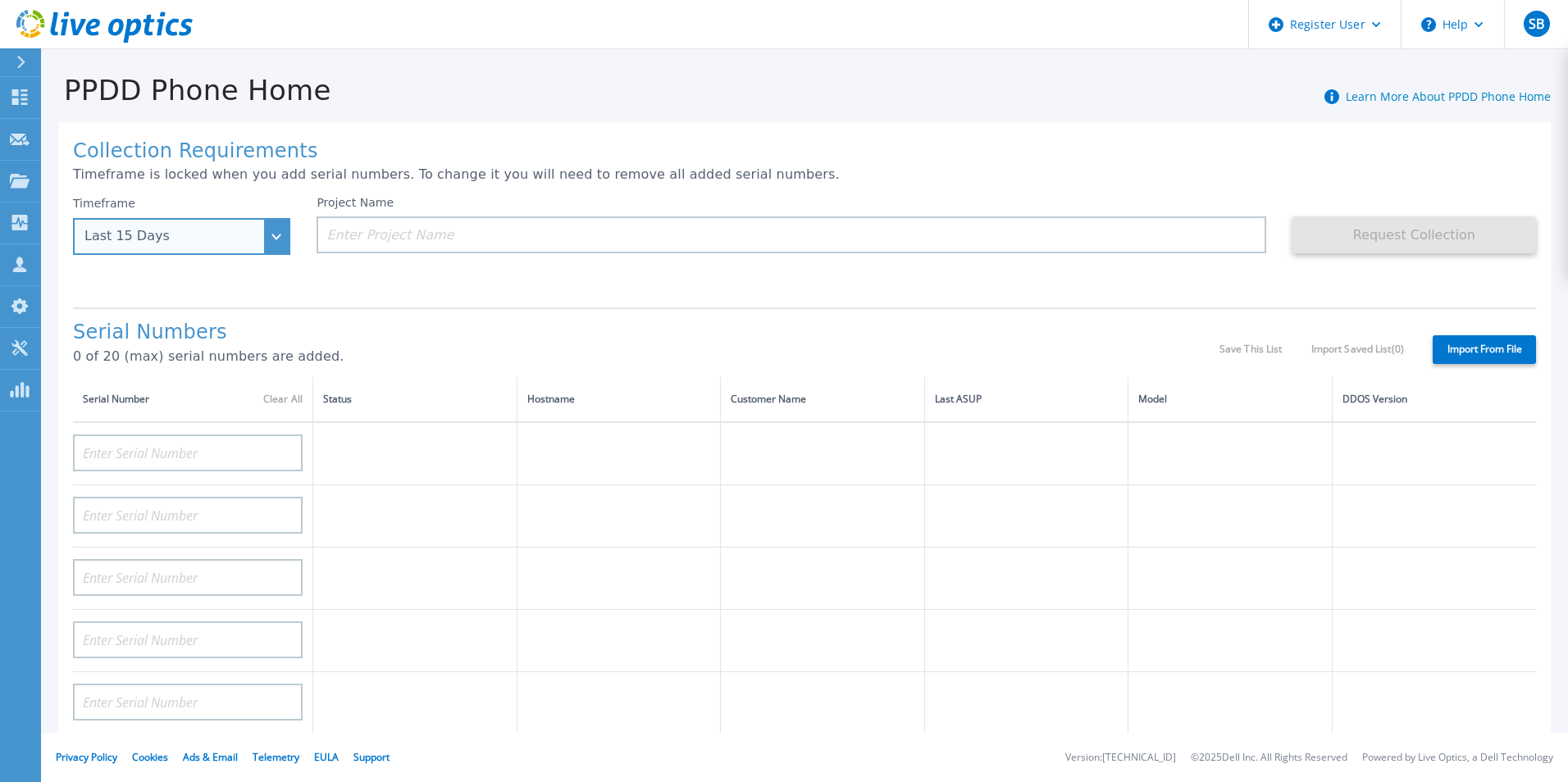
click at [246, 243] on div "Last 15 Days" at bounding box center [173, 236] width 176 height 15
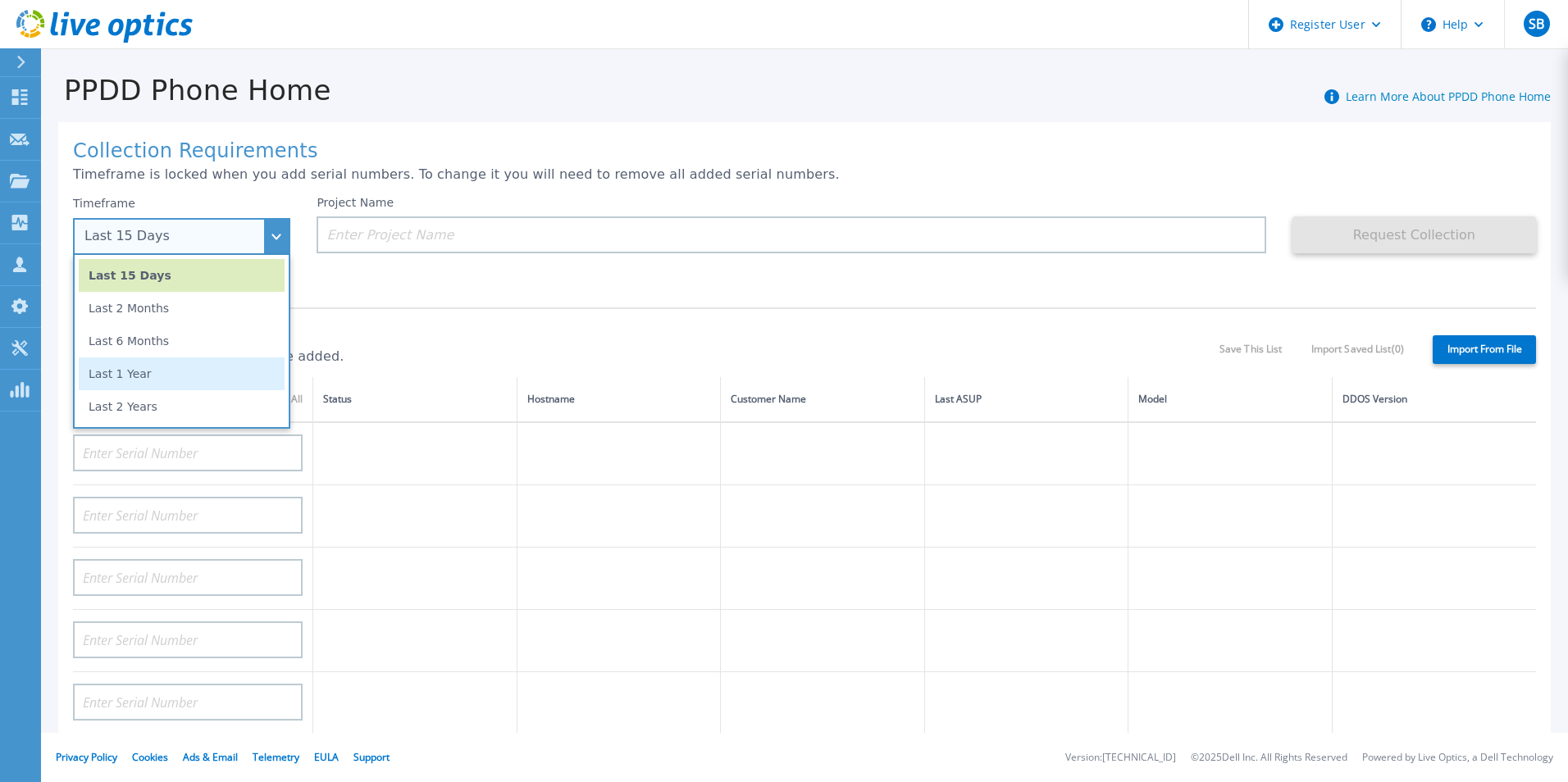
click at [184, 368] on li "Last 1 Year" at bounding box center [182, 373] width 206 height 32
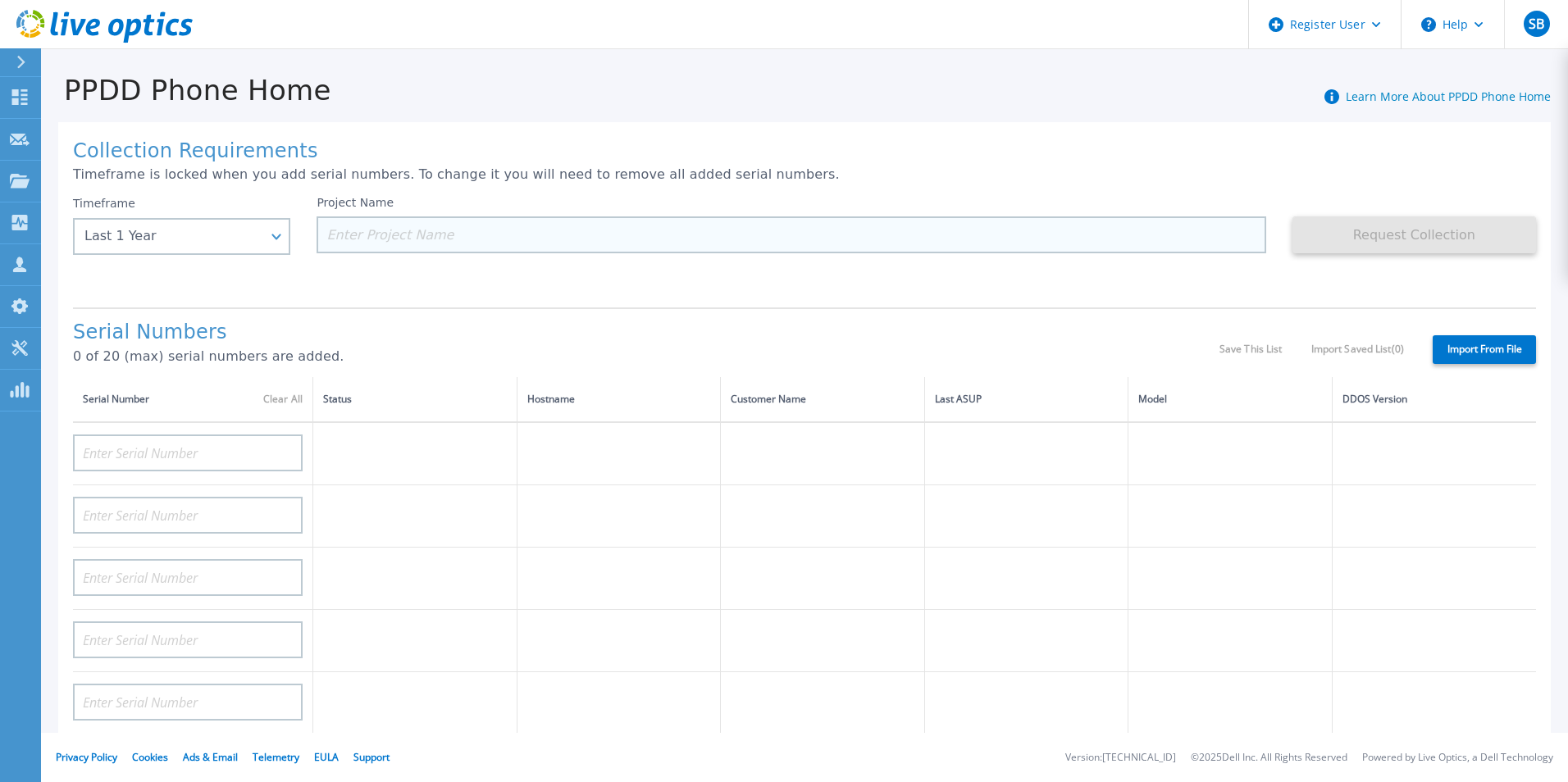
click at [572, 237] on input at bounding box center [791, 234] width 949 height 37
click at [412, 216] on input at bounding box center [791, 234] width 949 height 37
paste input "Manpower"
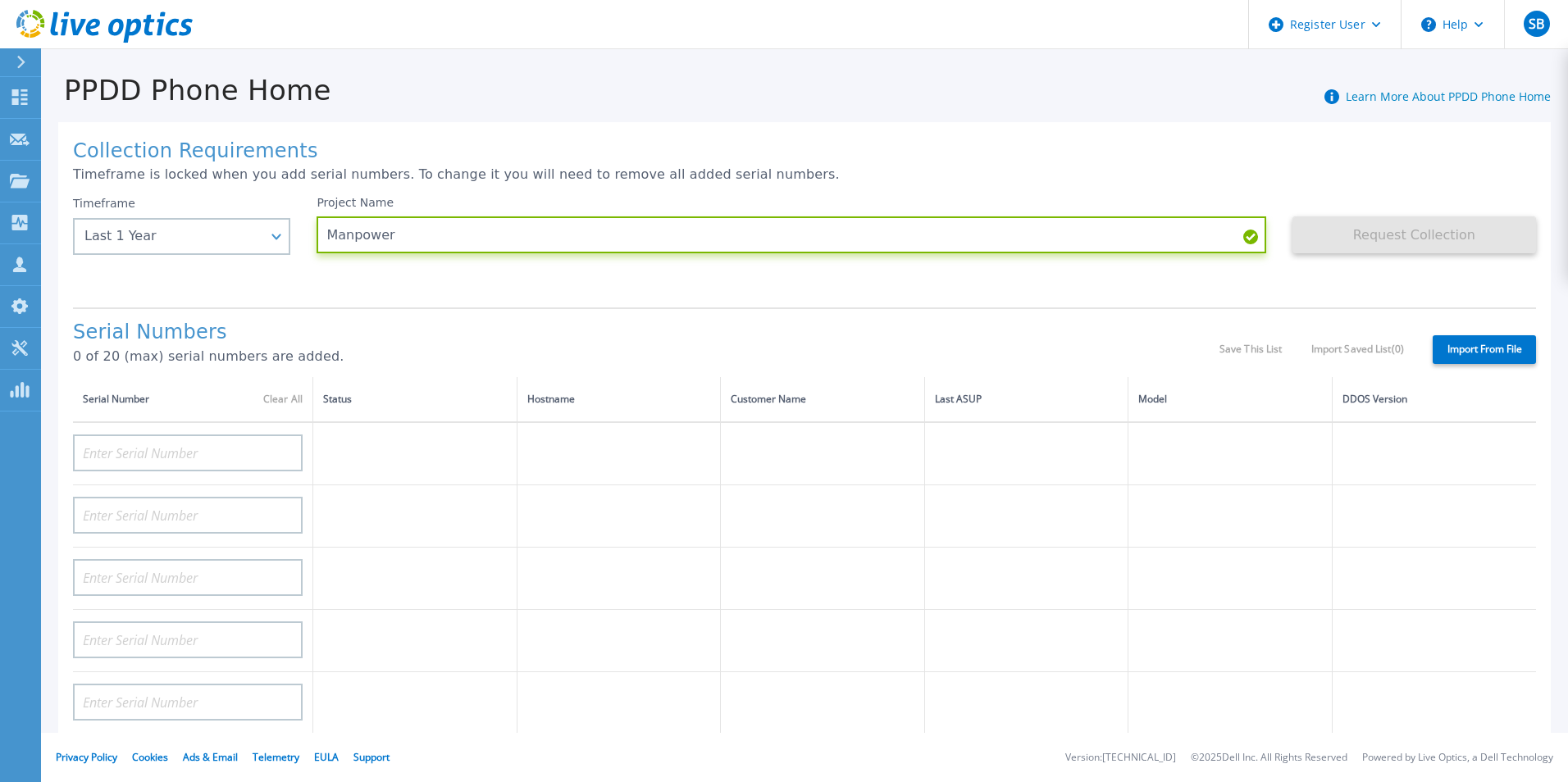
type input "Manpower"
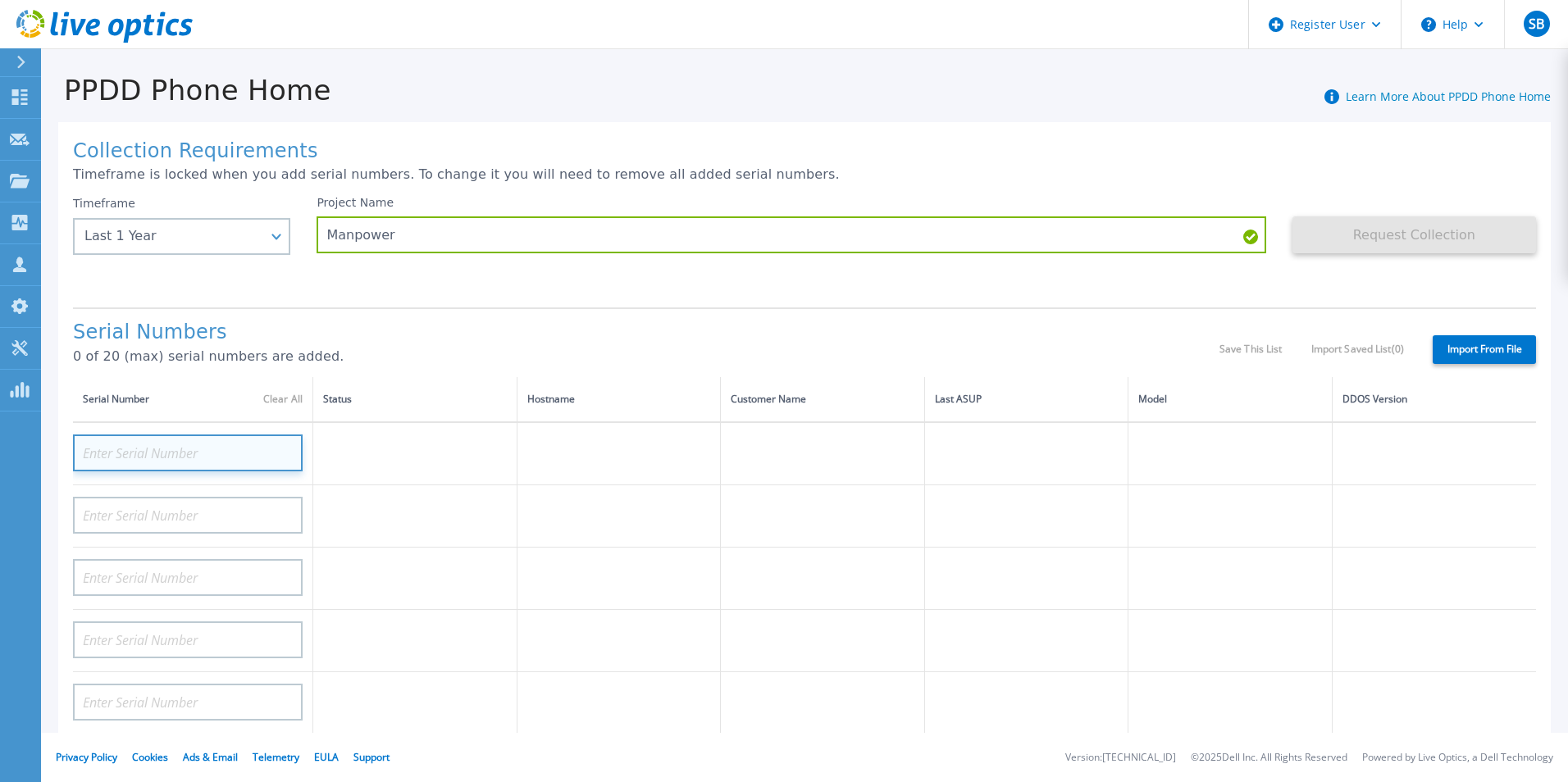
click at [191, 455] on input at bounding box center [188, 453] width 229 height 37
paste input "CKM00200302337"
type input "CKM00200302337"
click at [333, 354] on p "0 of 20 (max) serial numbers are added." at bounding box center [646, 357] width 1146 height 15
